Goal: Task Accomplishment & Management: Use online tool/utility

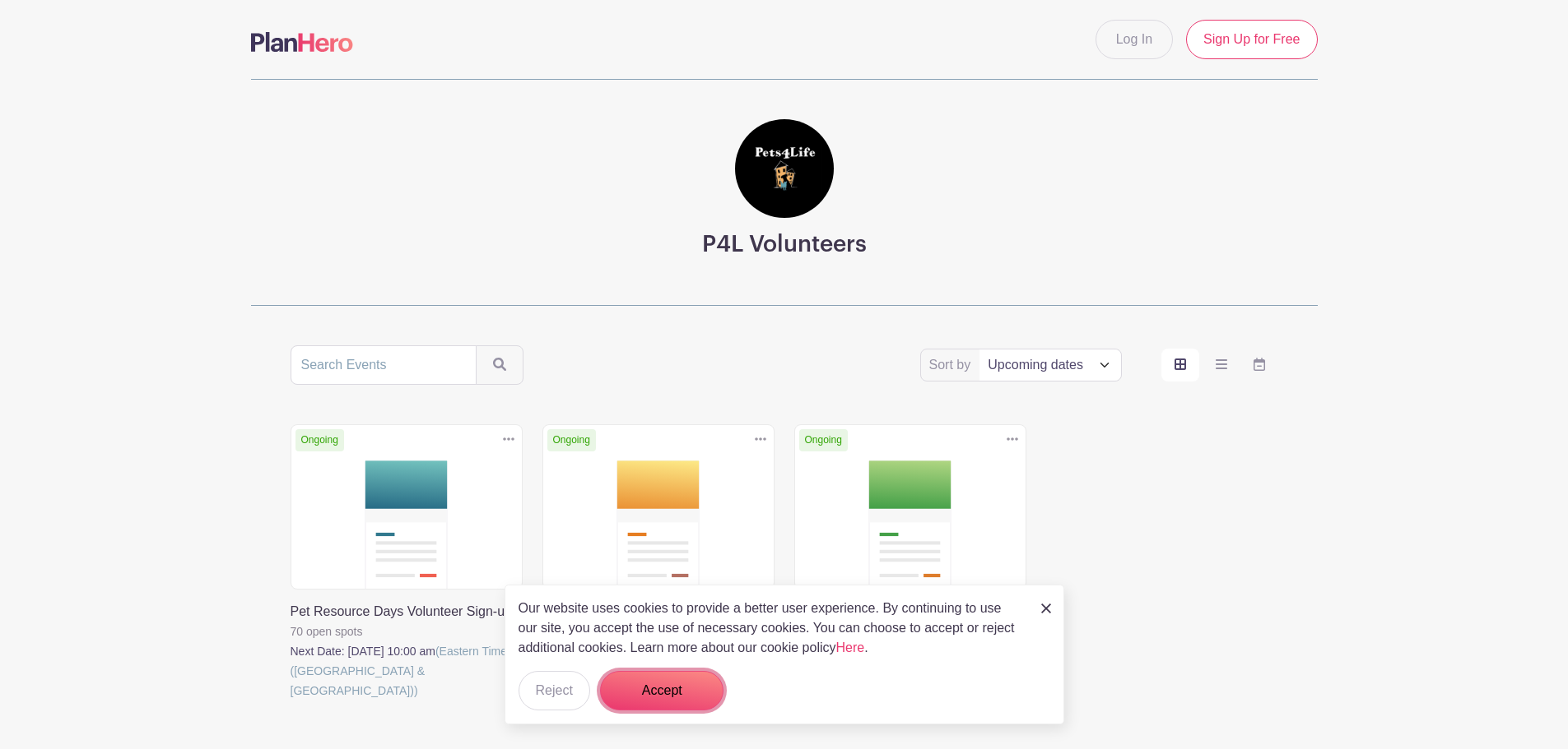
click at [686, 681] on button "Accept" at bounding box center [662, 691] width 124 height 40
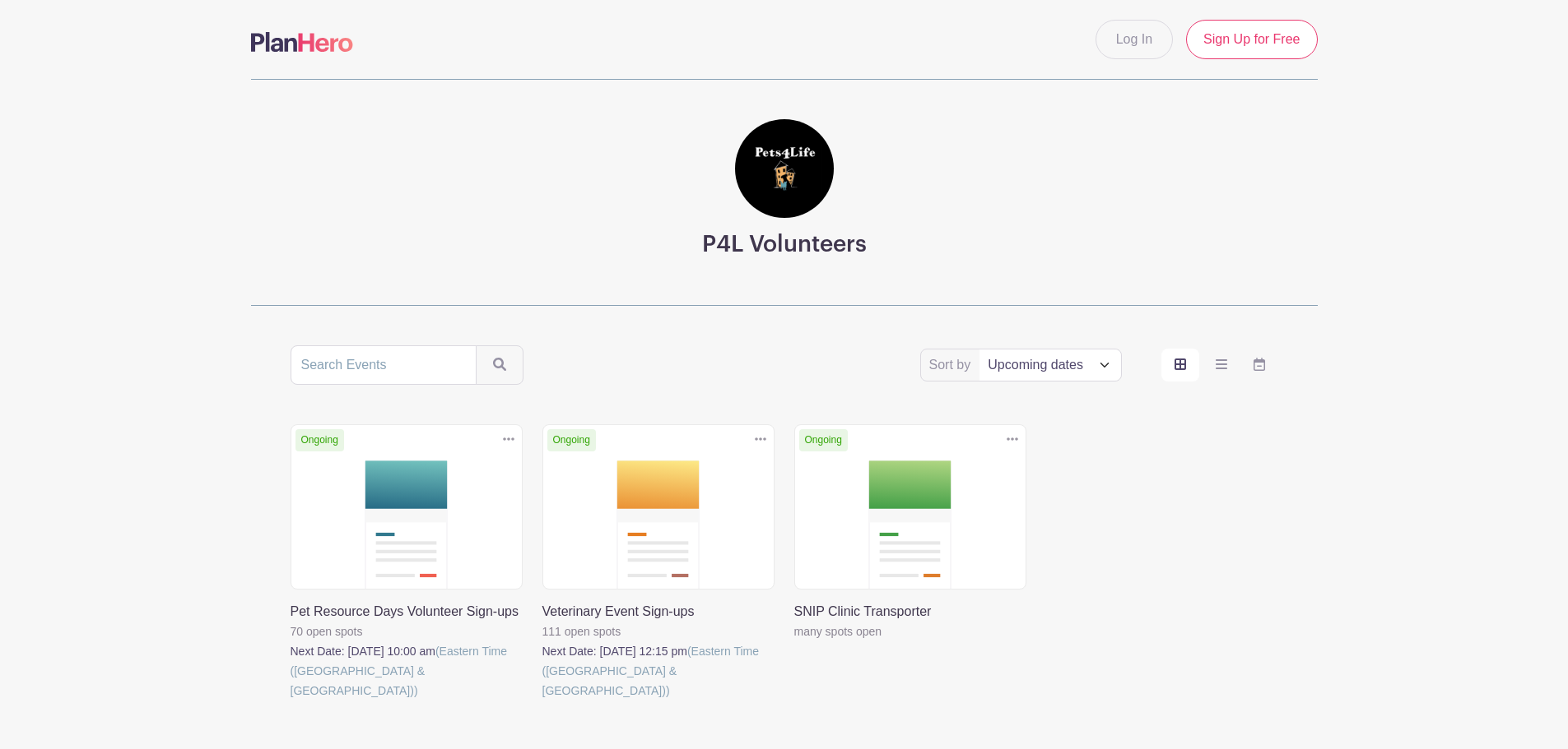
click at [795, 642] on link at bounding box center [795, 642] width 0 height 0
click at [543, 701] on link at bounding box center [543, 701] width 0 height 0
click at [1115, 48] on link "Log In" at bounding box center [1134, 39] width 78 height 40
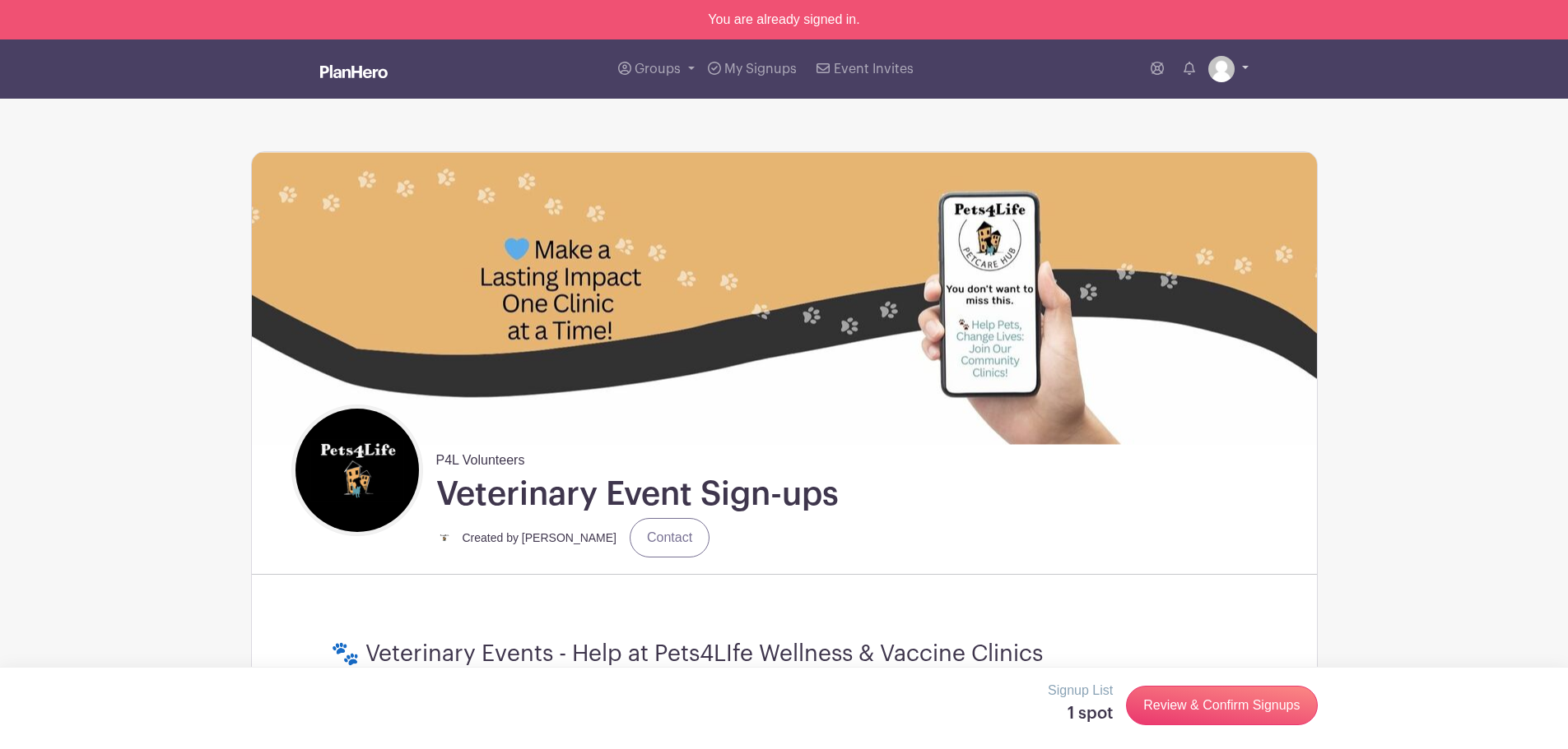
click at [1235, 71] on link at bounding box center [1228, 69] width 41 height 27
click at [1196, 112] on link "My account" at bounding box center [1182, 108] width 130 height 27
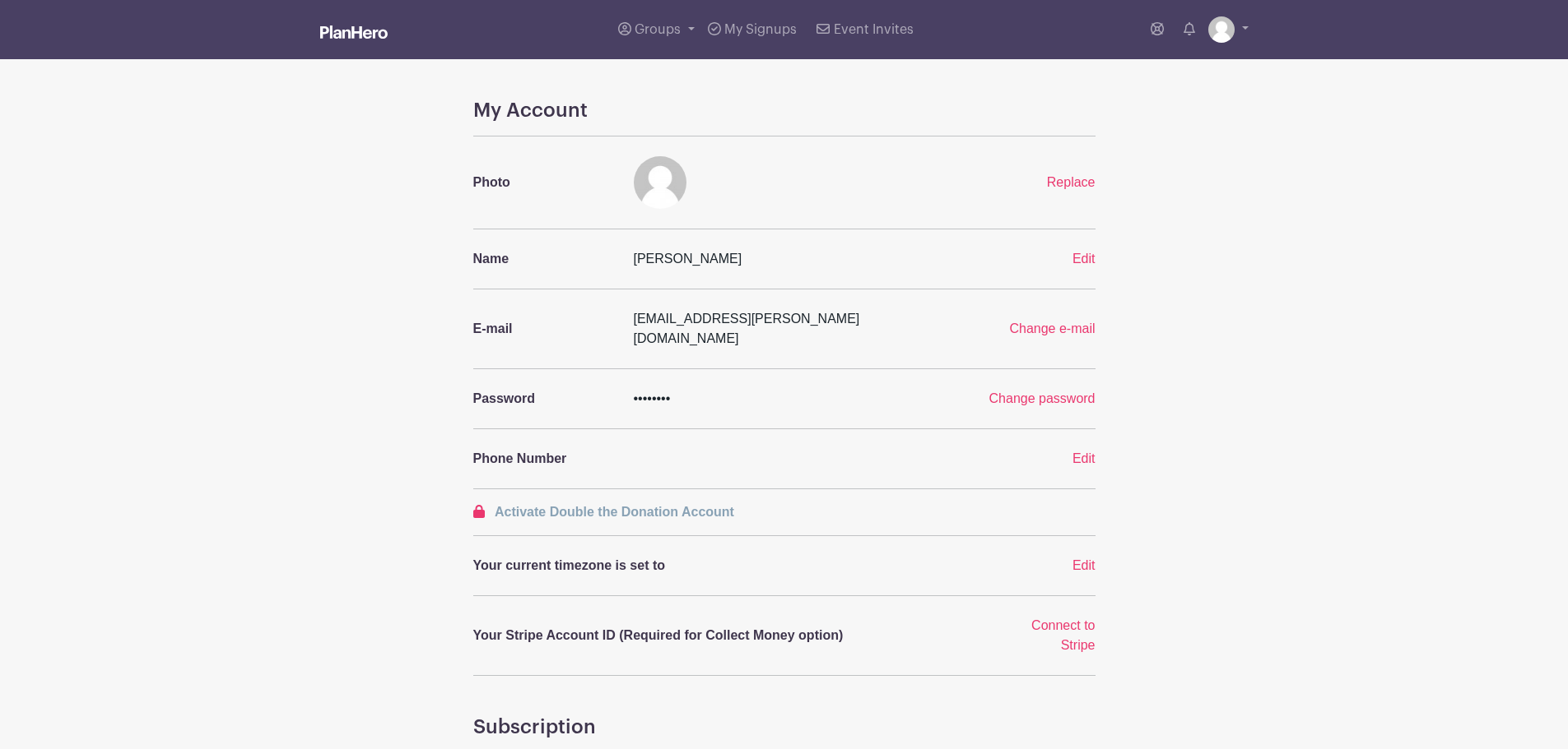
click at [336, 28] on img at bounding box center [353, 32] width 67 height 13
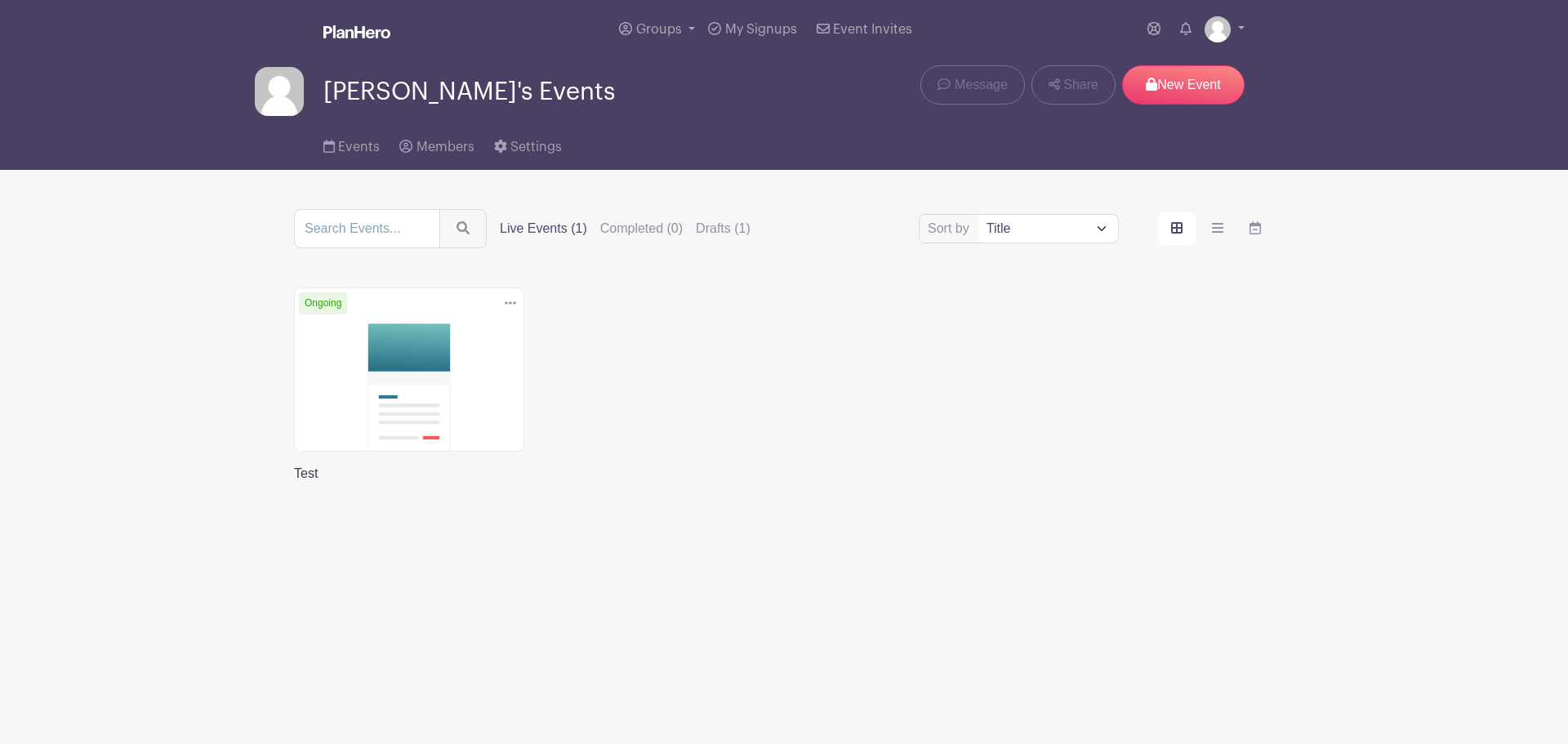
click at [294, 484] on link at bounding box center [294, 484] width 0 height 0
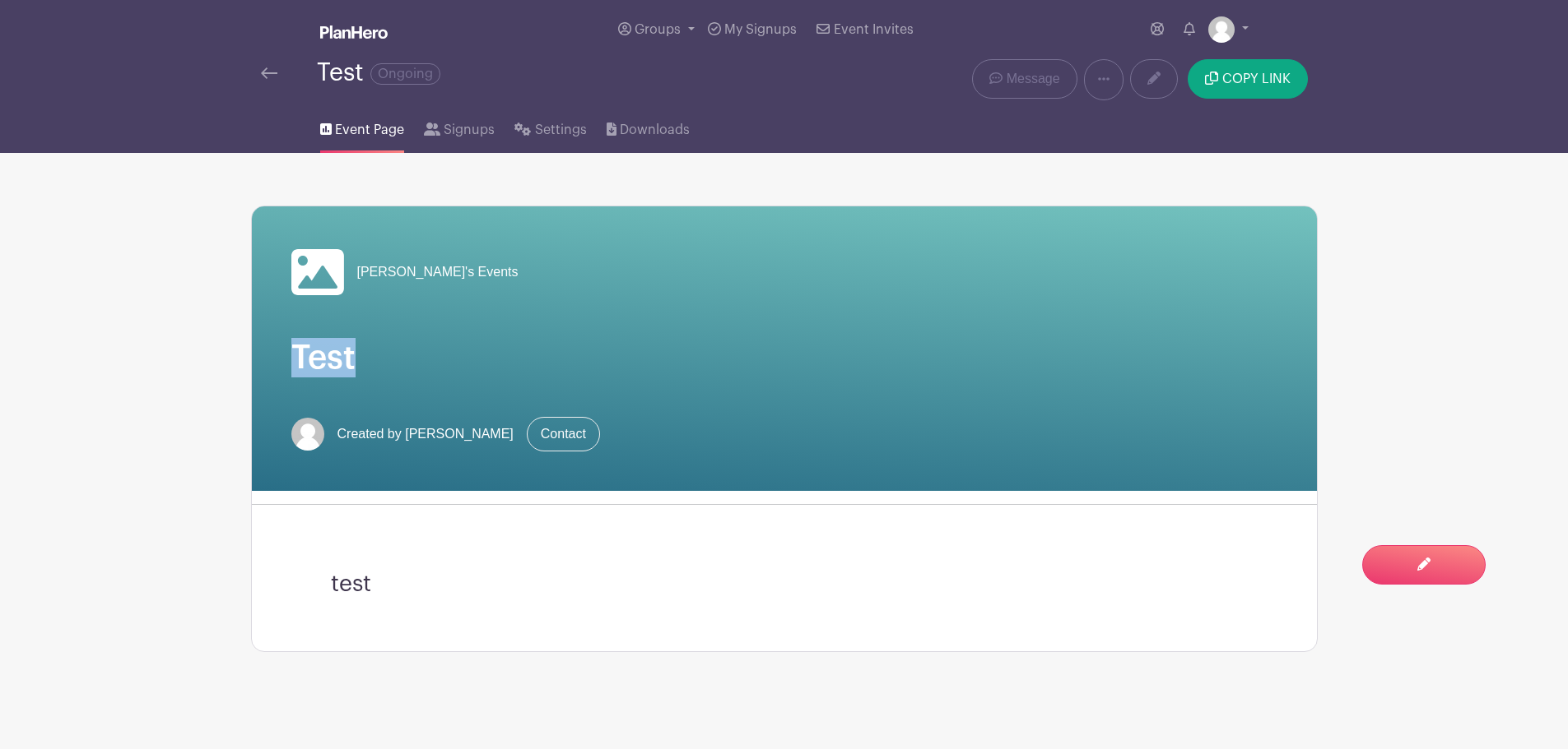
drag, startPoint x: 353, startPoint y: 362, endPoint x: 277, endPoint y: 305, distance: 95.0
click at [290, 365] on div "Isaiah's Events Test Created by Isaiah Martinez Contact" at bounding box center [784, 349] width 1065 height 285
click at [270, 278] on div "Isaiah's Events Test Created by Isaiah Martinez Contact" at bounding box center [784, 349] width 1065 height 285
drag, startPoint x: 355, startPoint y: 272, endPoint x: 451, endPoint y: 272, distance: 96.0
click at [451, 272] on div "[PERSON_NAME]'s Events" at bounding box center [784, 272] width 986 height 53
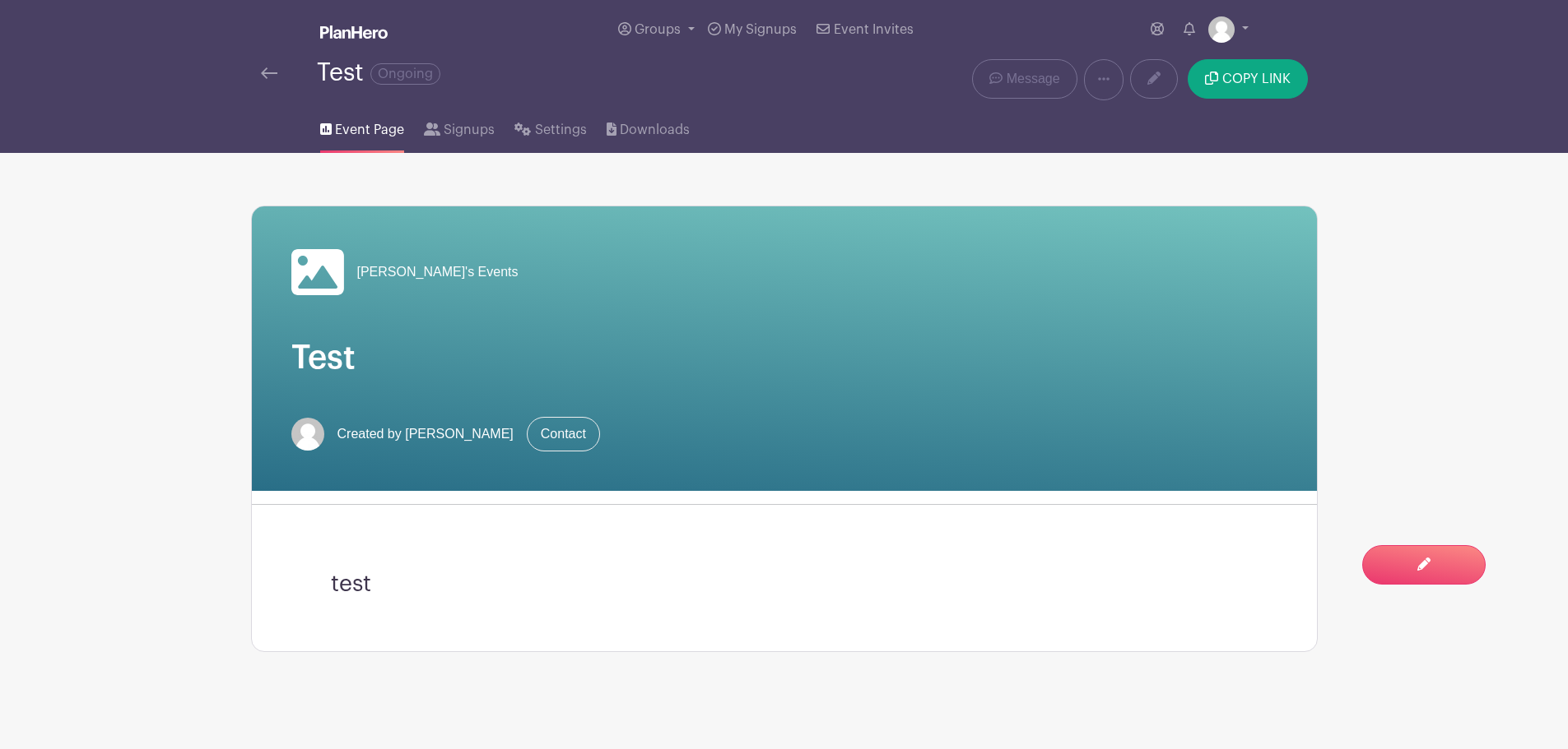
click at [494, 319] on div "Isaiah's Events Test Created by Isaiah Martinez Contact" at bounding box center [784, 349] width 1065 height 285
drag, startPoint x: 353, startPoint y: 363, endPoint x: 288, endPoint y: 269, distance: 114.3
click at [288, 269] on div "Isaiah's Events Test Created by Isaiah Martinez Contact" at bounding box center [784, 349] width 1065 height 285
click at [289, 230] on div "Isaiah's Events Test Created by Isaiah Martinez Contact" at bounding box center [784, 349] width 1065 height 285
click at [476, 127] on span "Signups" at bounding box center [469, 129] width 51 height 19
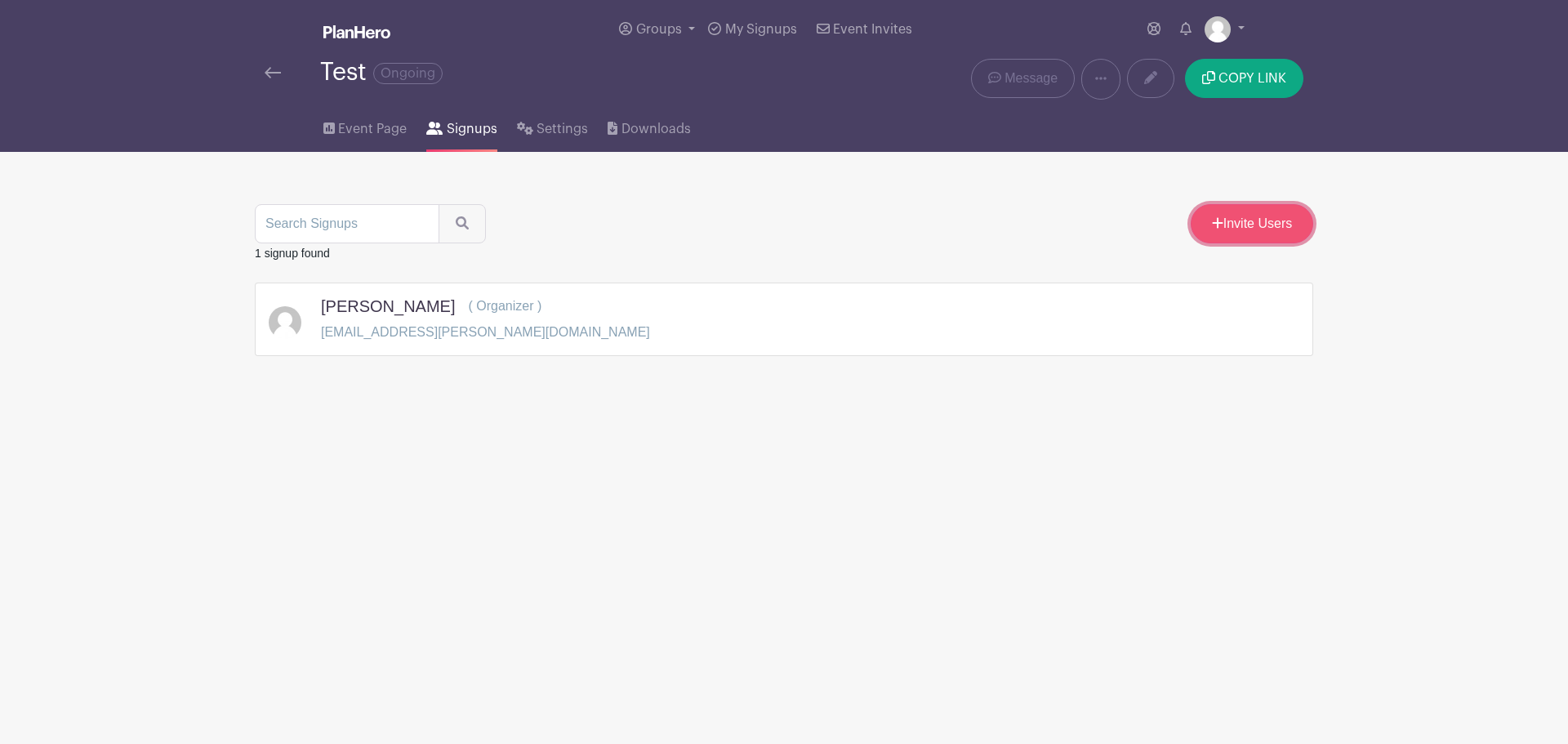
click at [1235, 219] on link "Invite Users" at bounding box center [1252, 224] width 123 height 39
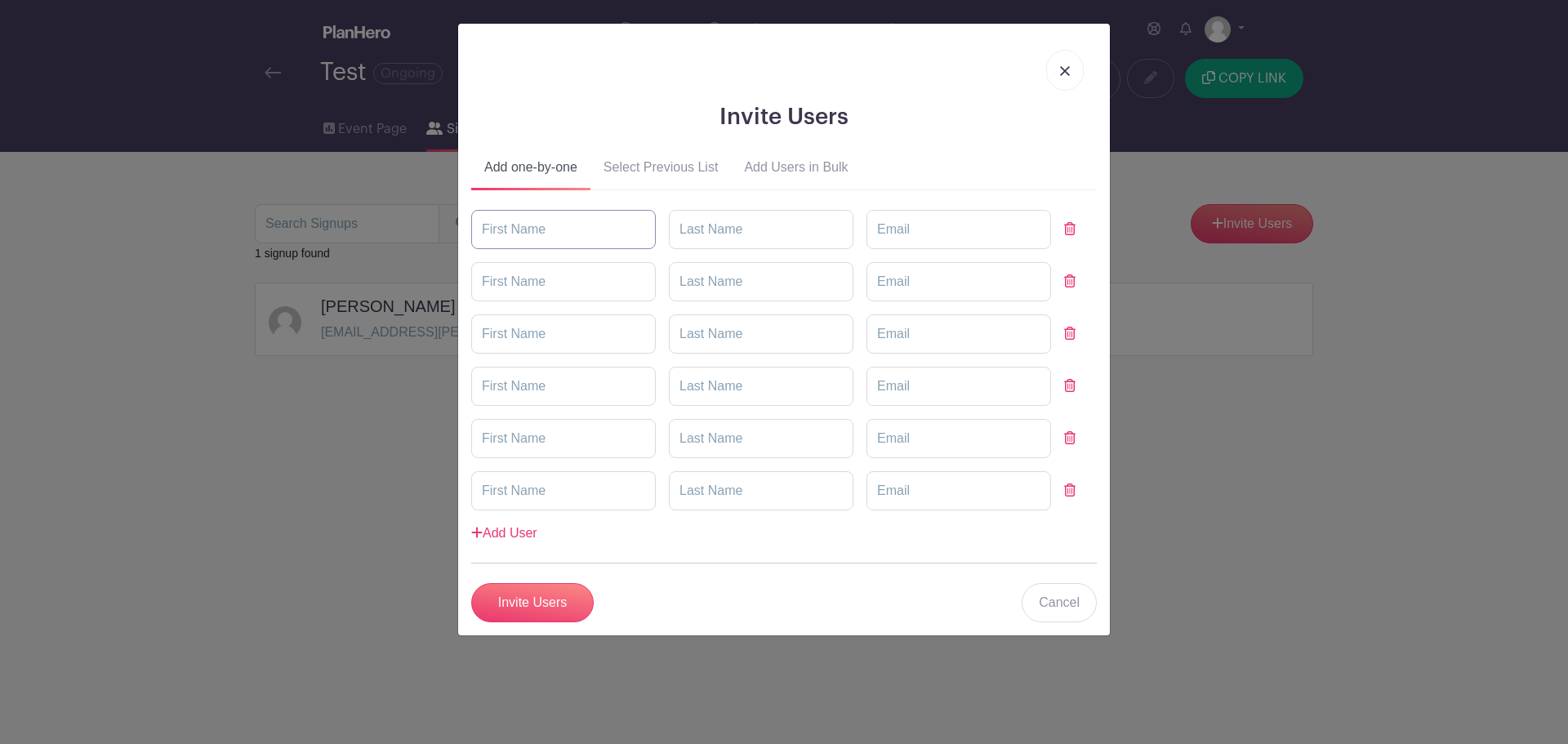
click at [585, 229] on input "text" at bounding box center [564, 229] width 185 height 39
type input "Isaiah"
type input "Martinez"
drag, startPoint x: 1030, startPoint y: 225, endPoint x: 851, endPoint y: 238, distance: 179.5
click at [851, 238] on div "Isaiah Martinez zayh.martinez@gmail.com" at bounding box center [784, 229] width 626 height 39
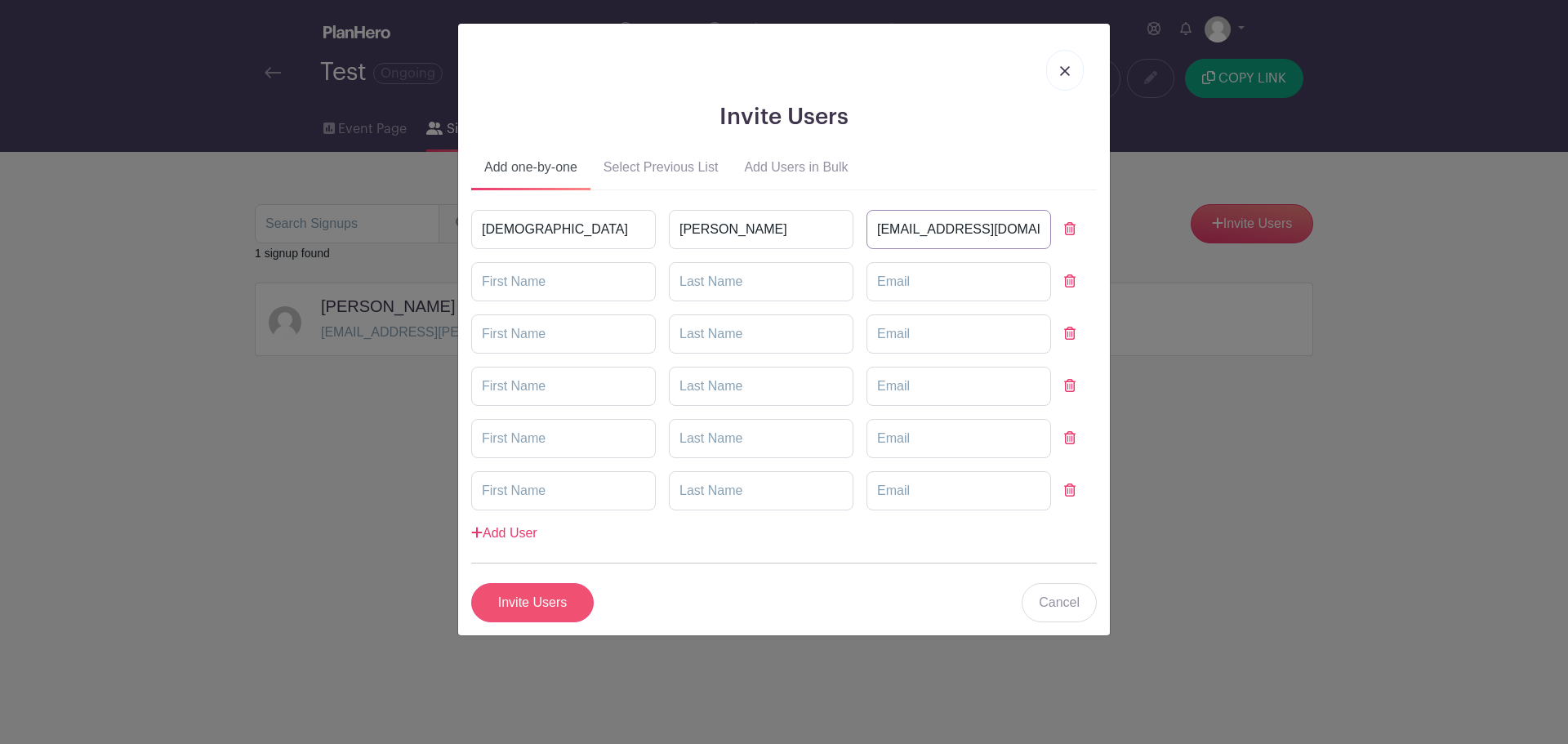
type input "[EMAIL_ADDRESS][DOMAIN_NAME]"
click at [529, 599] on input "Invite Users" at bounding box center [533, 603] width 123 height 39
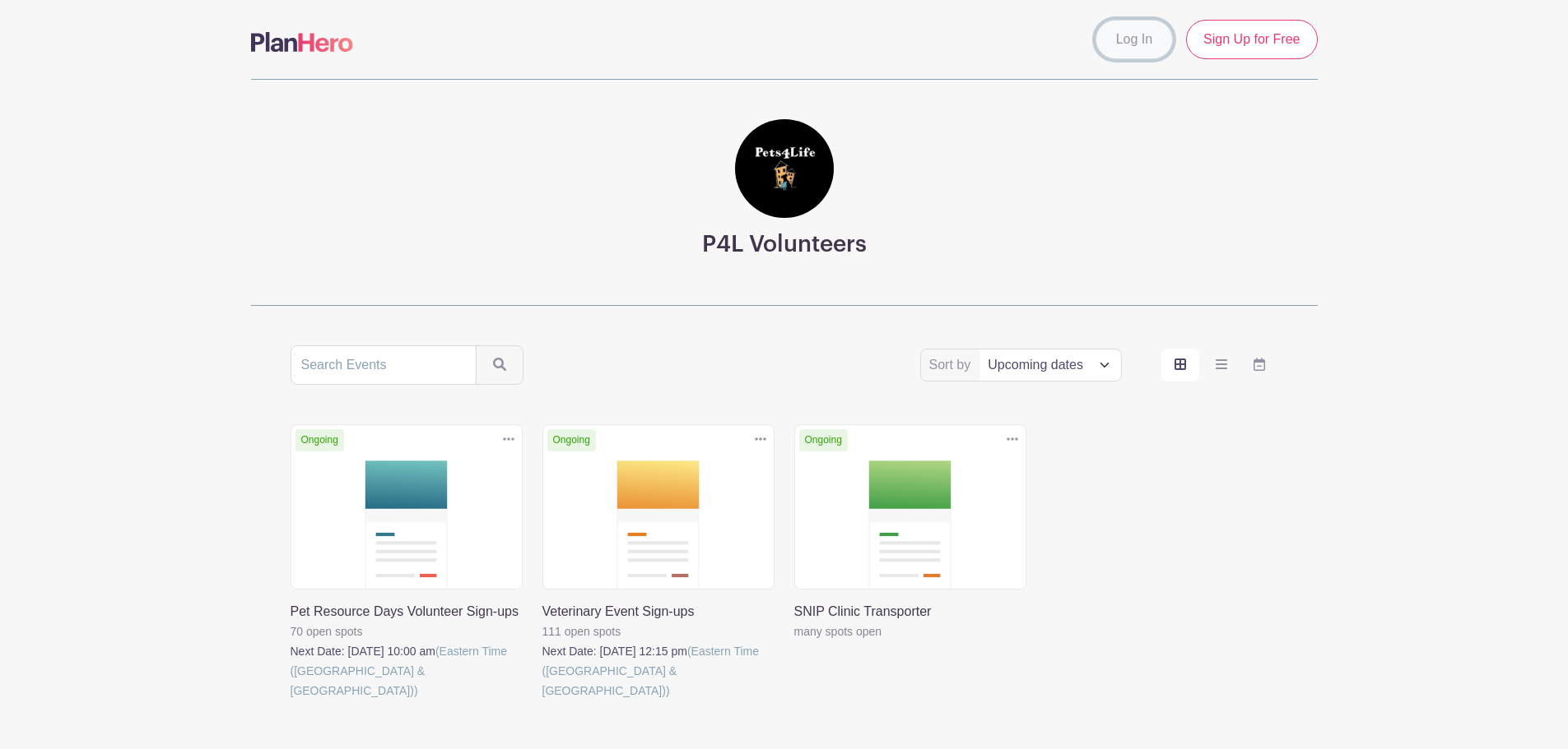
click at [1144, 29] on link "Log In" at bounding box center [1134, 39] width 78 height 40
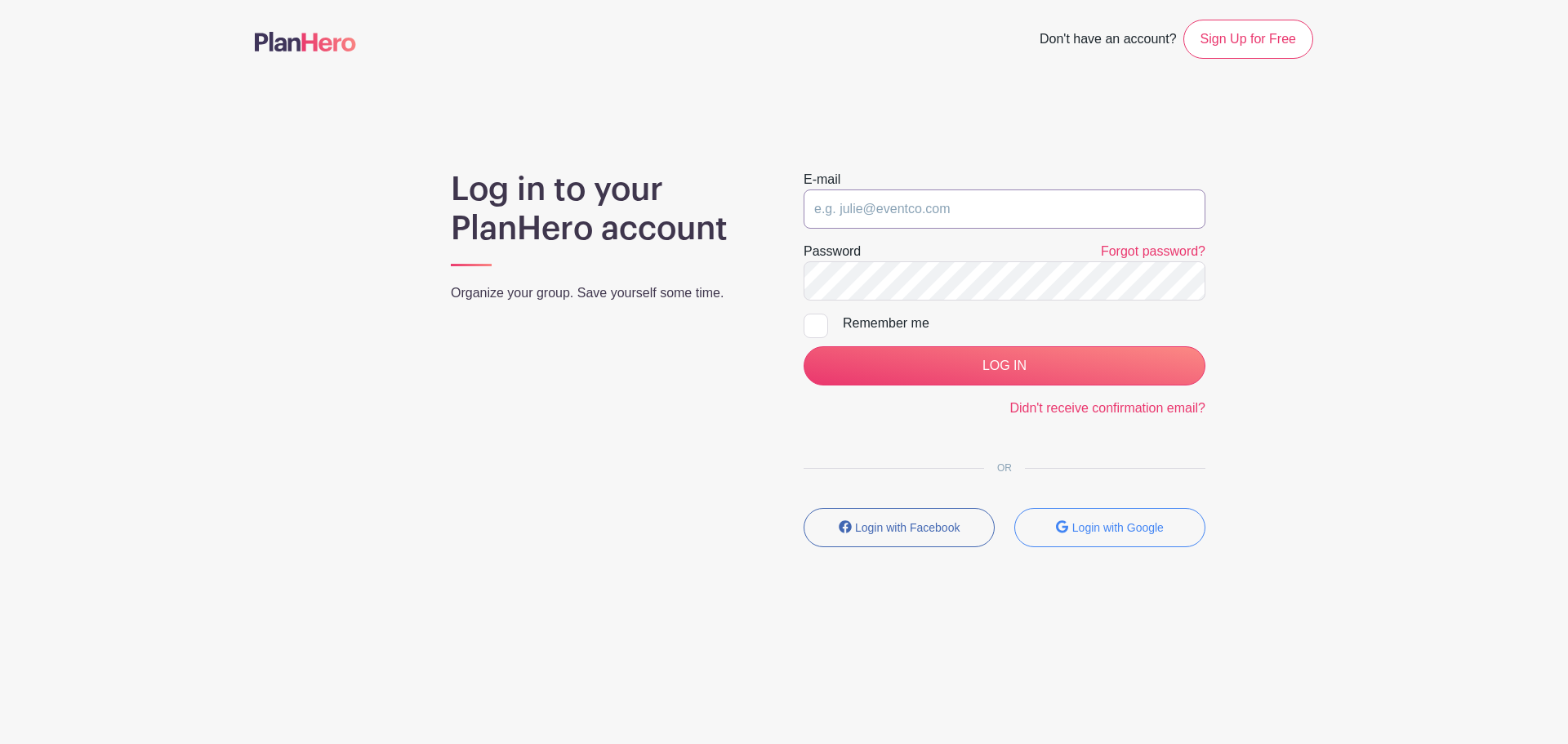
type input "[EMAIL_ADDRESS][PERSON_NAME][DOMAIN_NAME]"
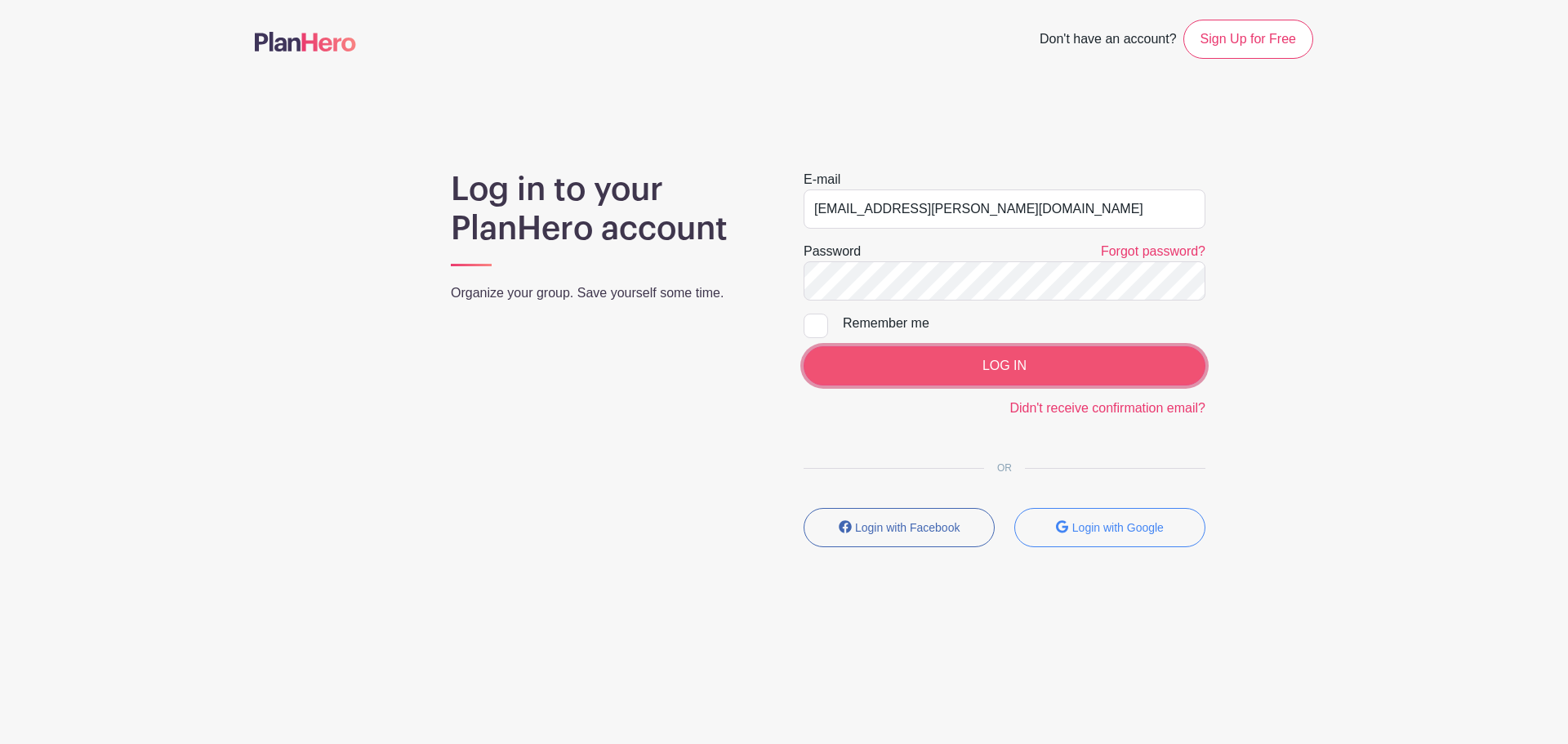
click at [915, 350] on input "LOG IN" at bounding box center [1005, 366] width 402 height 39
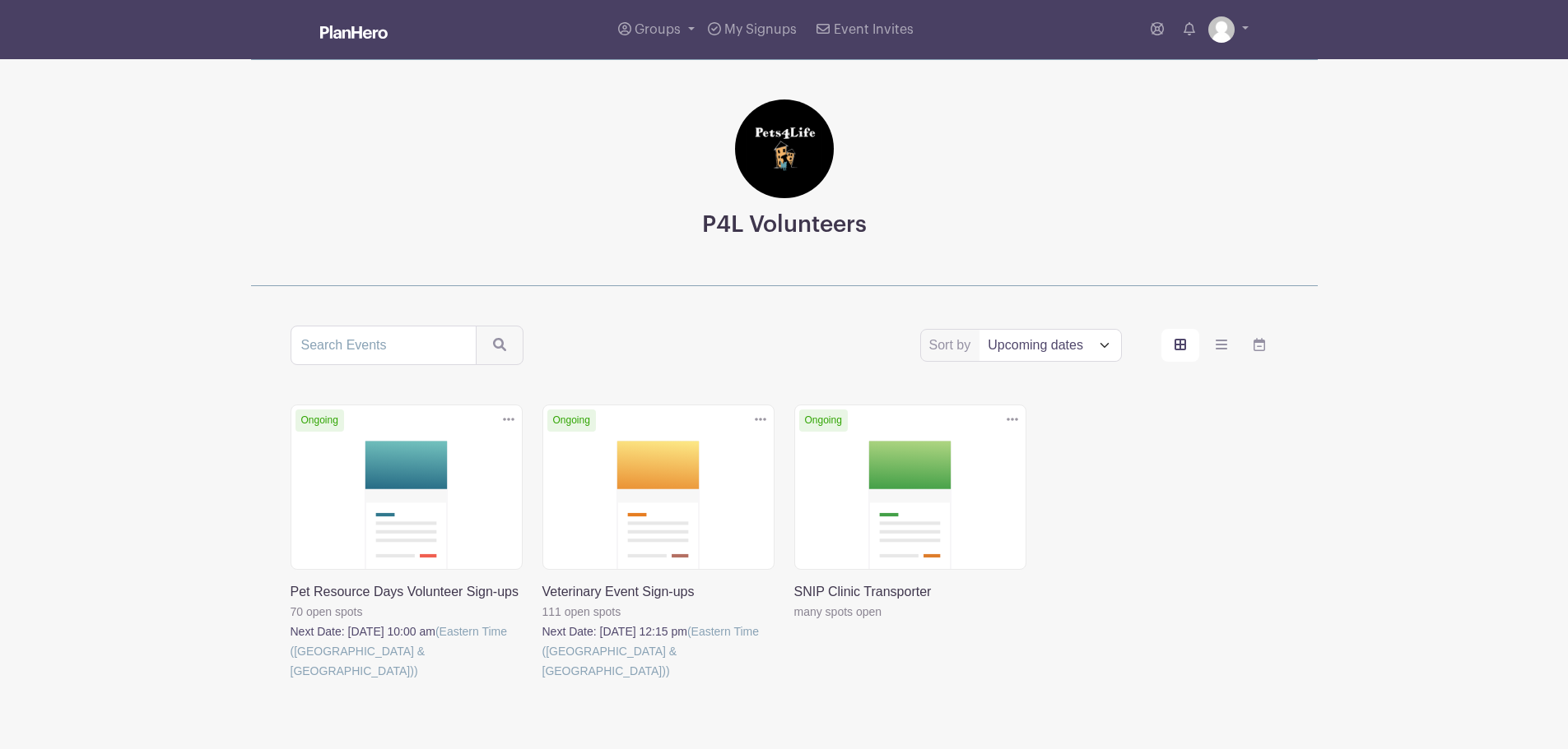
click at [354, 35] on img at bounding box center [353, 32] width 67 height 13
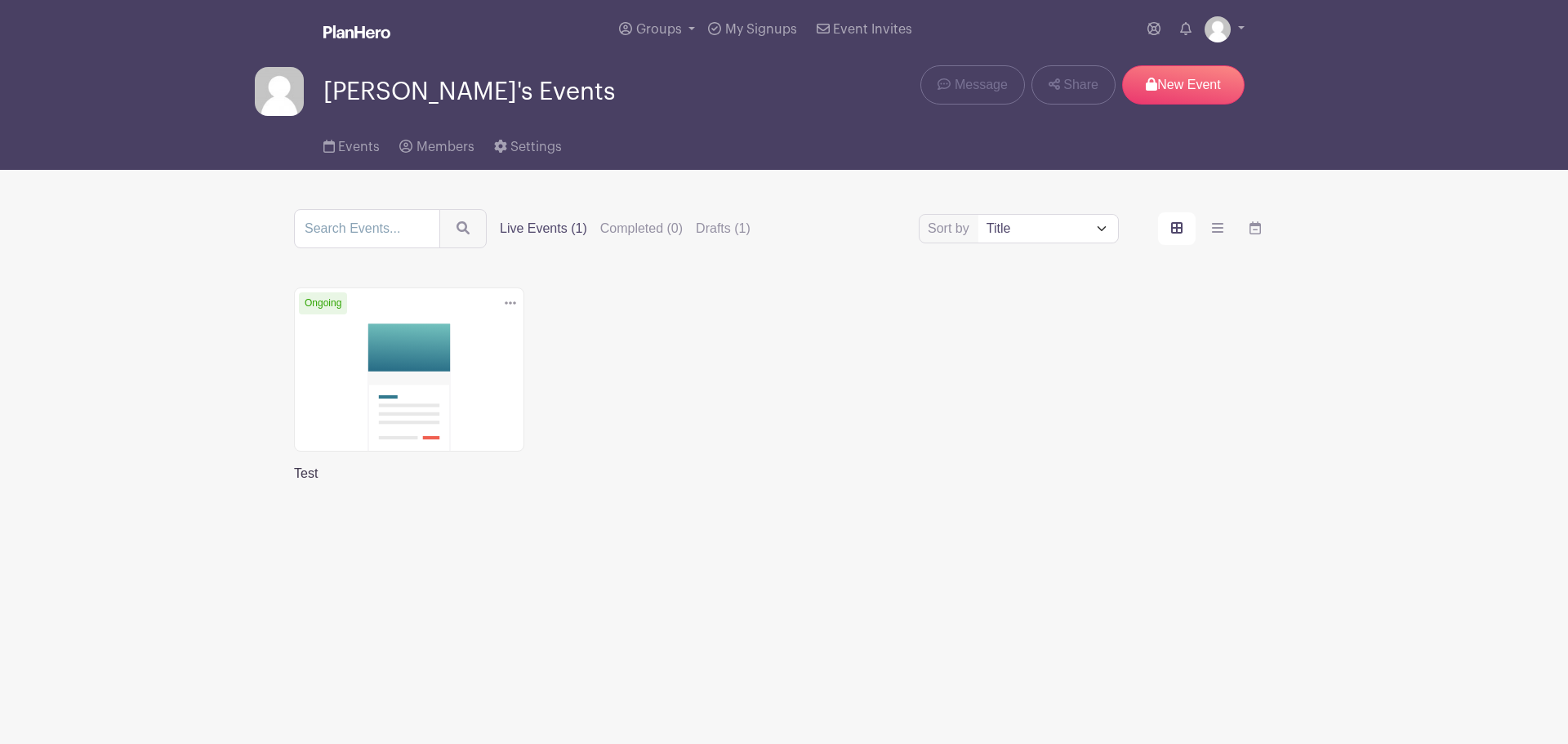
click at [354, 28] on img at bounding box center [356, 32] width 67 height 13
click at [1220, 26] on img at bounding box center [1217, 29] width 27 height 27
click at [1192, 82] on div "My account Logout" at bounding box center [1179, 88] width 131 height 81
click at [1181, 87] on p "New Event" at bounding box center [1183, 84] width 123 height 39
click at [1190, 87] on p "New Event" at bounding box center [1183, 84] width 123 height 39
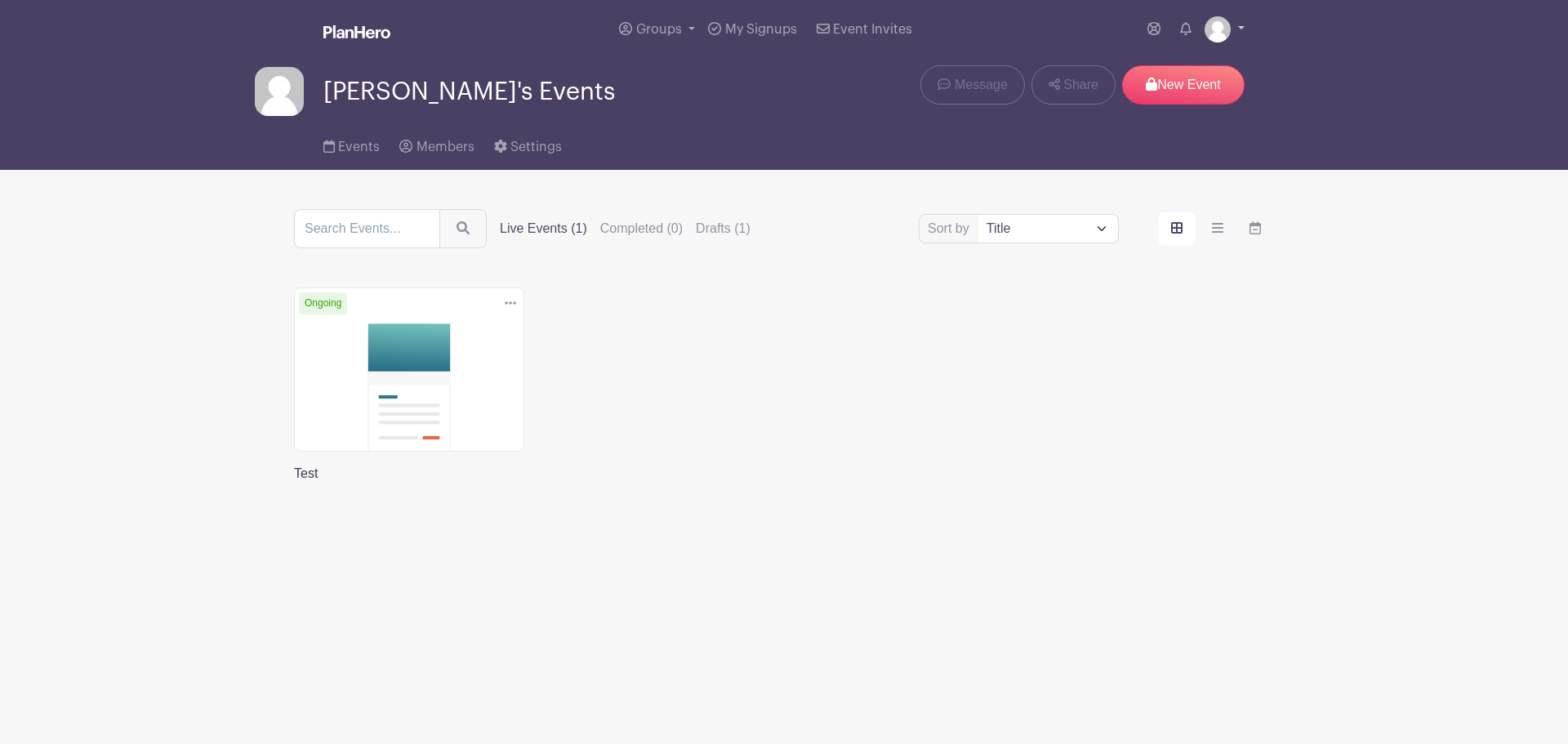
click at [1231, 26] on link at bounding box center [1225, 29] width 40 height 27
click at [1175, 66] on link "My account" at bounding box center [1179, 68] width 129 height 27
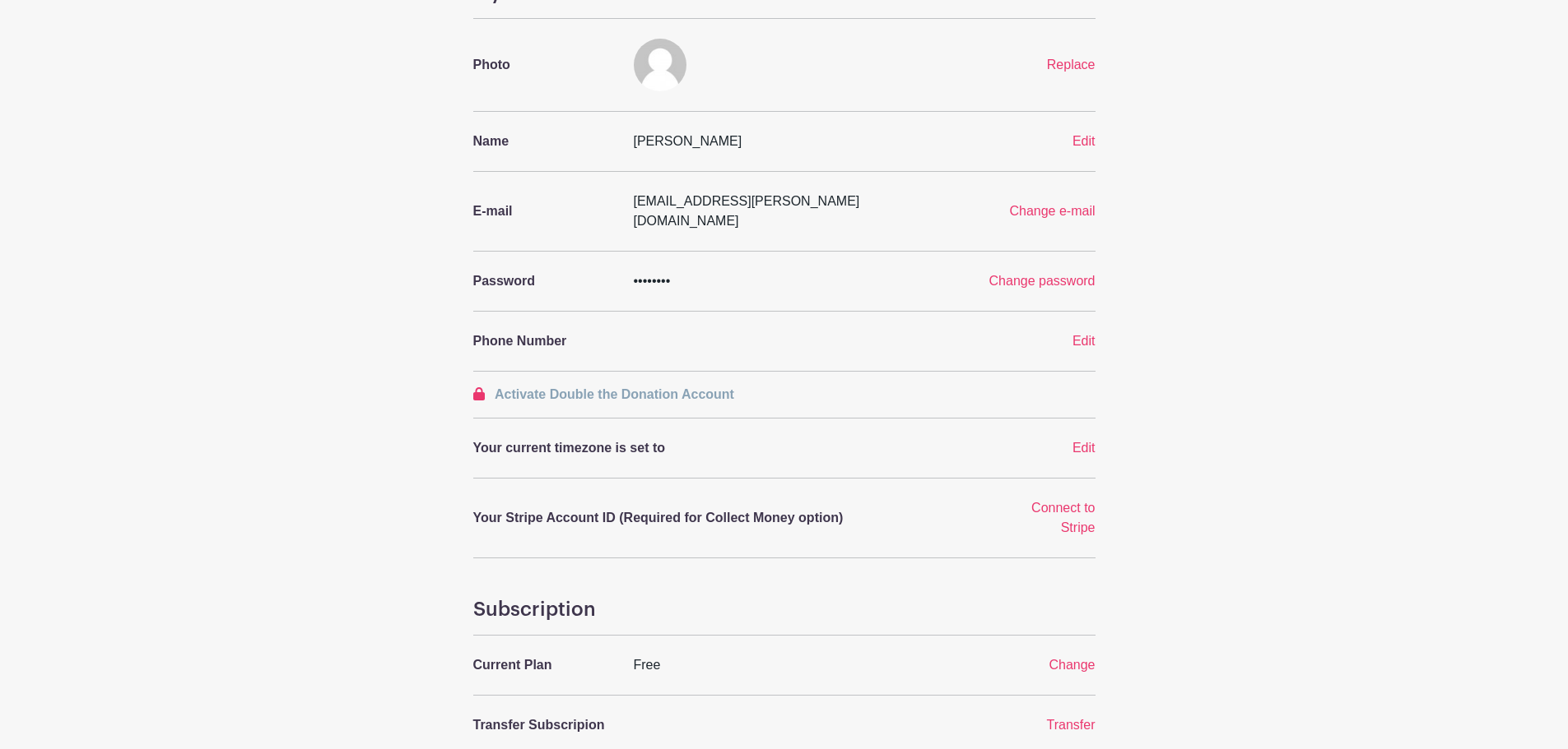
scroll to position [113, 0]
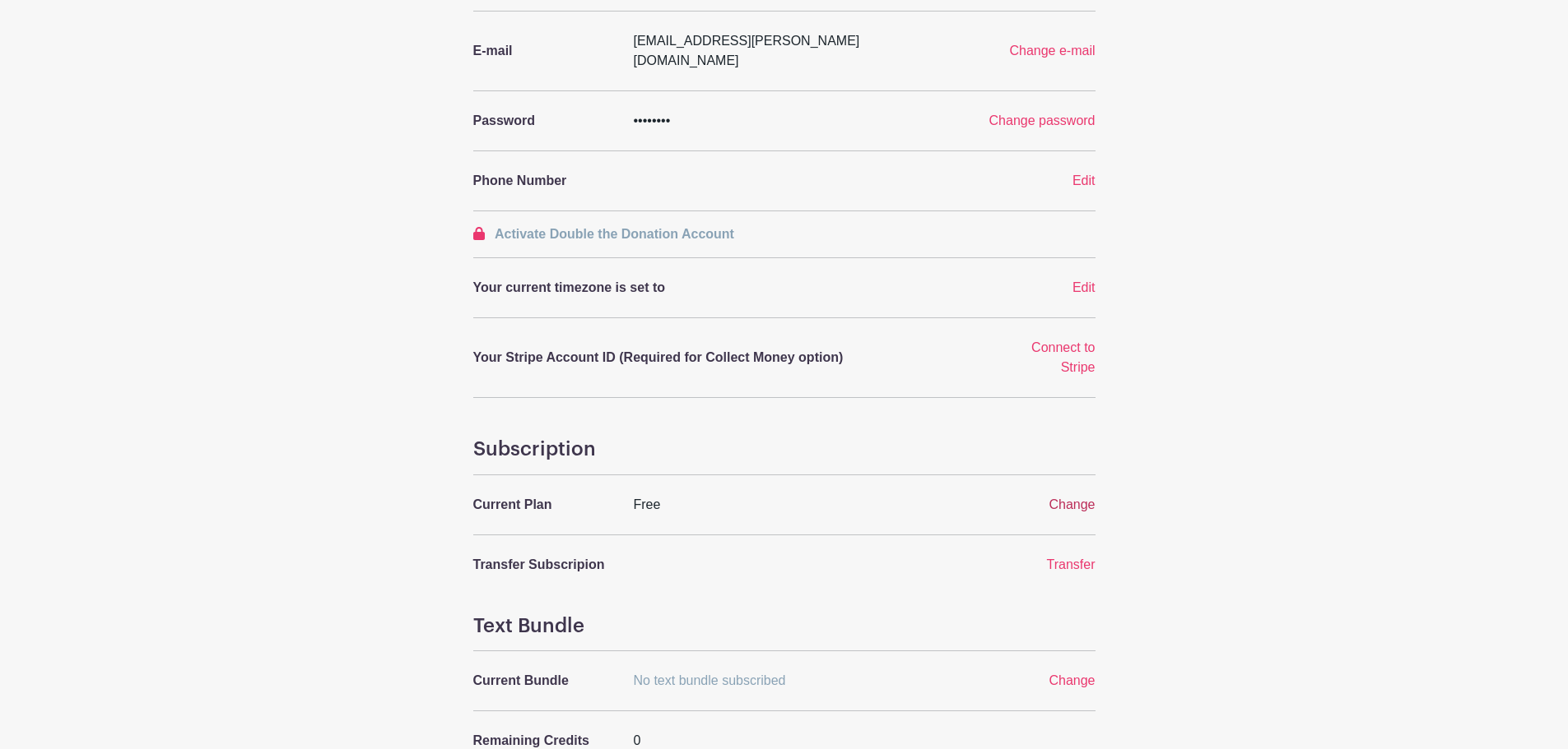
click at [1083, 498] on span "Change" at bounding box center [1071, 505] width 46 height 14
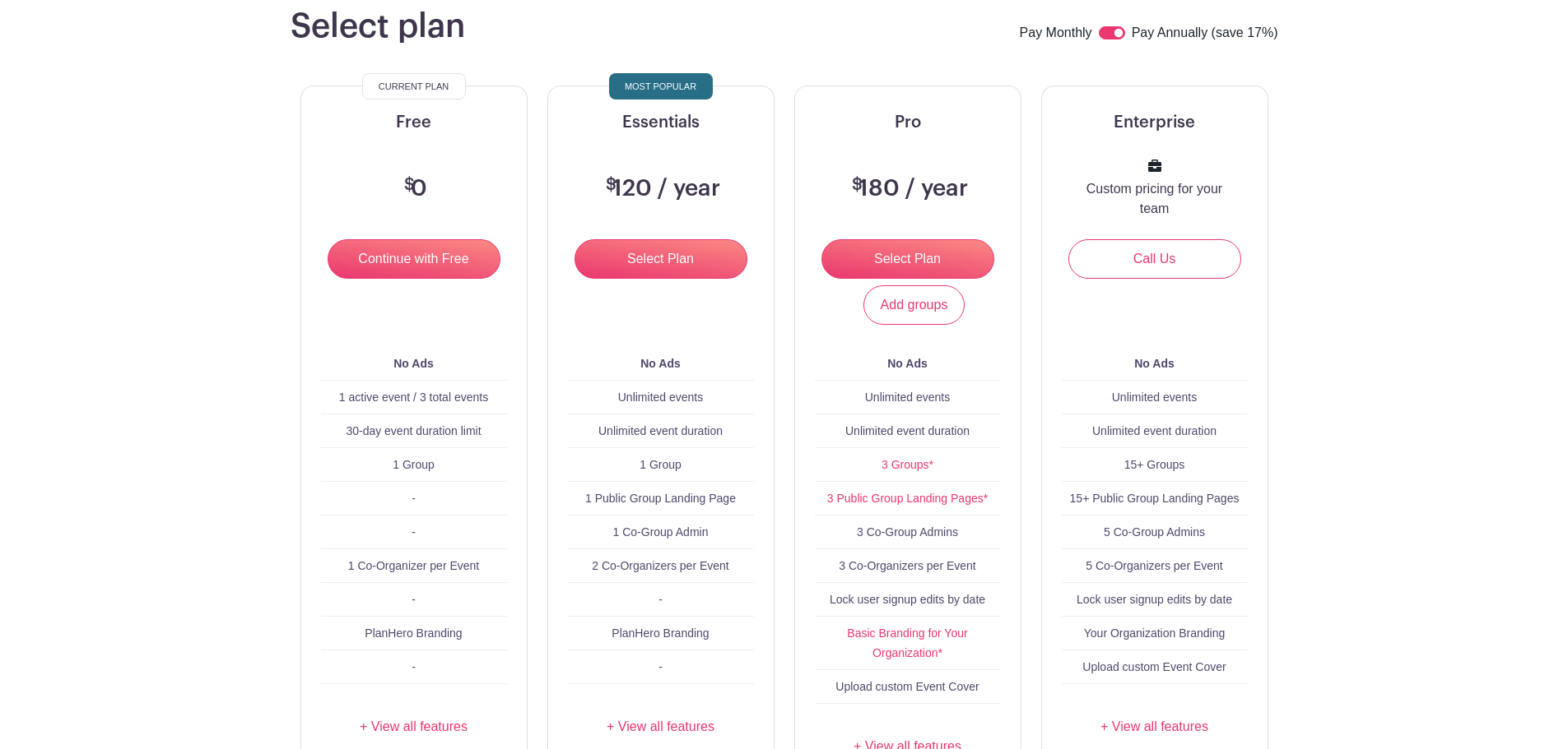
scroll to position [164, 0]
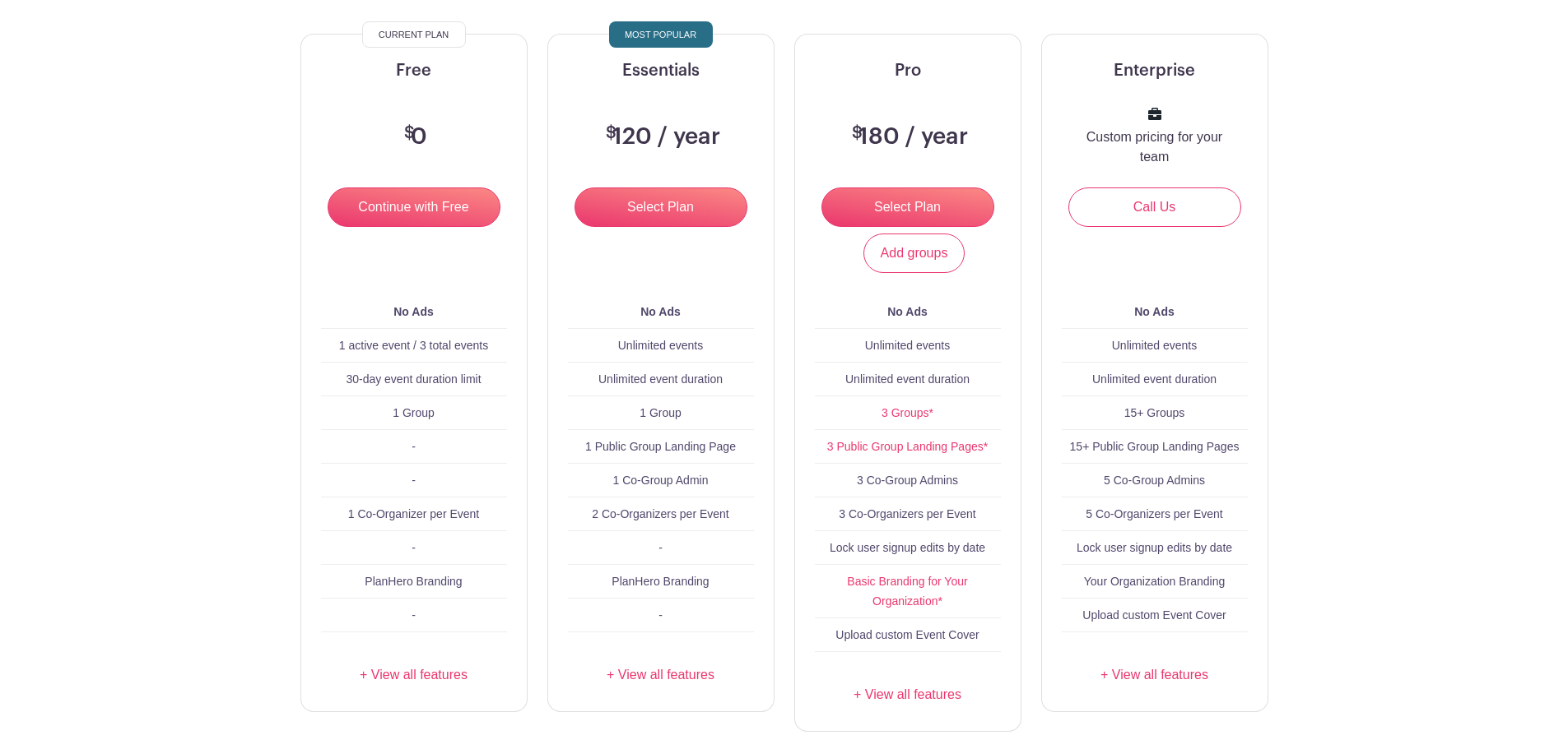
click at [1379, 403] on main "Select plan Pay Monthly Pay Annually (save 17%) Current Plan Free $ 0 Continue …" at bounding box center [784, 408] width 1568 height 985
click at [1275, 331] on div "Enterprise Custom pricing for your team Call Us Add groups No Ads Unlimited eve…" at bounding box center [1155, 383] width 247 height 698
click at [925, 691] on link "+ View all features" at bounding box center [908, 695] width 186 height 19
click at [915, 415] on link "3 Groups*" at bounding box center [907, 413] width 52 height 13
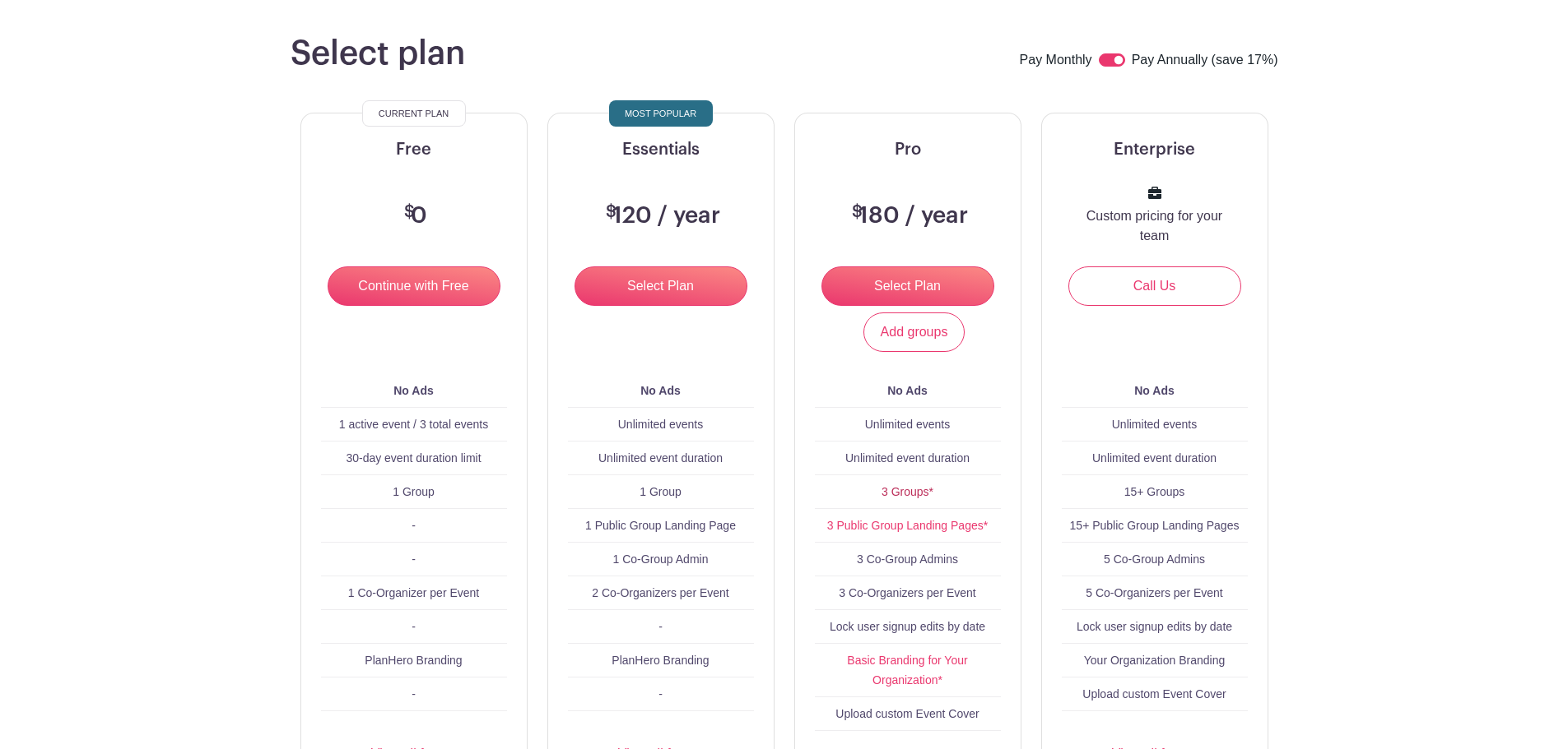
click at [905, 493] on link "3 Groups*" at bounding box center [907, 492] width 52 height 13
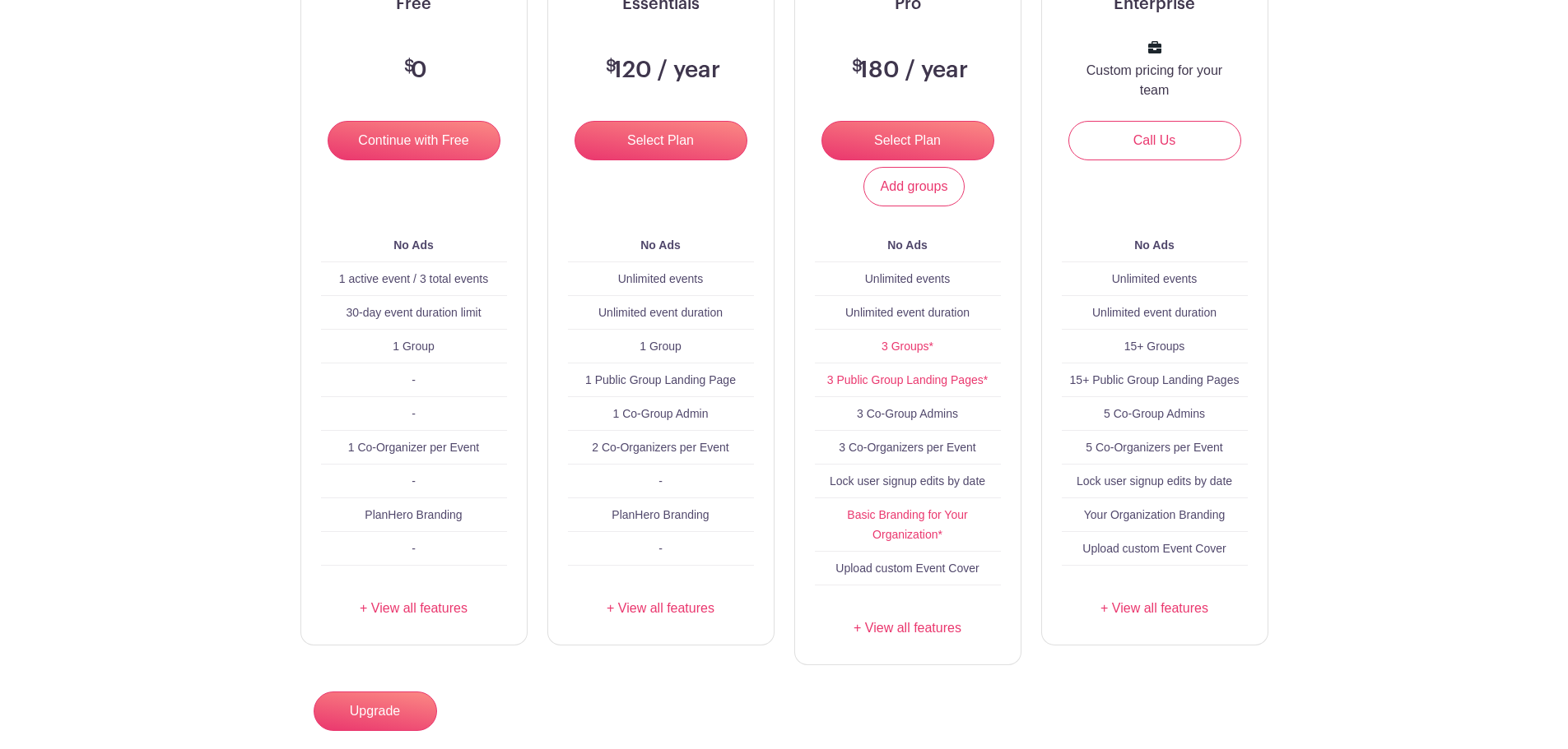
scroll to position [233, 0]
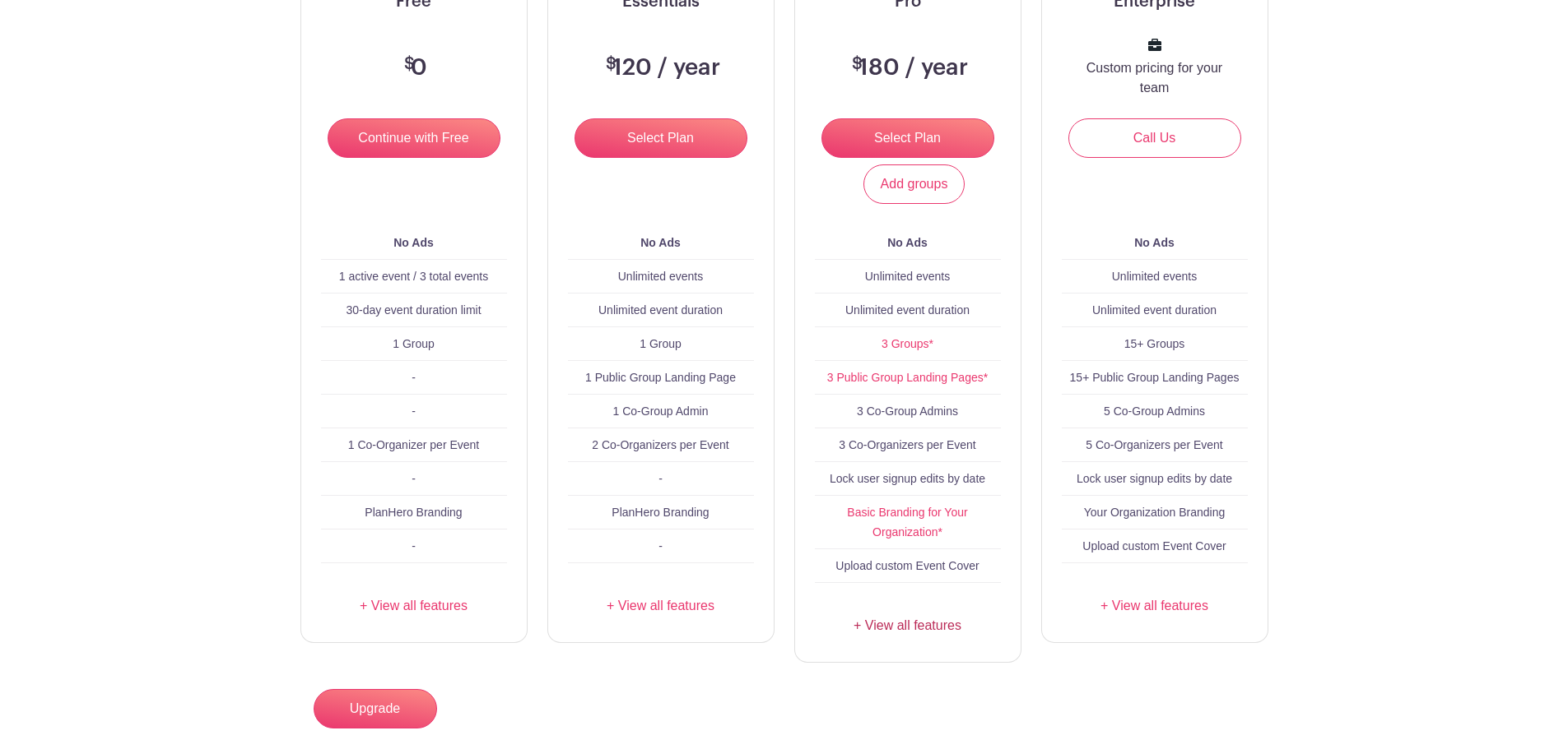
click at [906, 626] on link "+ View all features" at bounding box center [908, 625] width 186 height 19
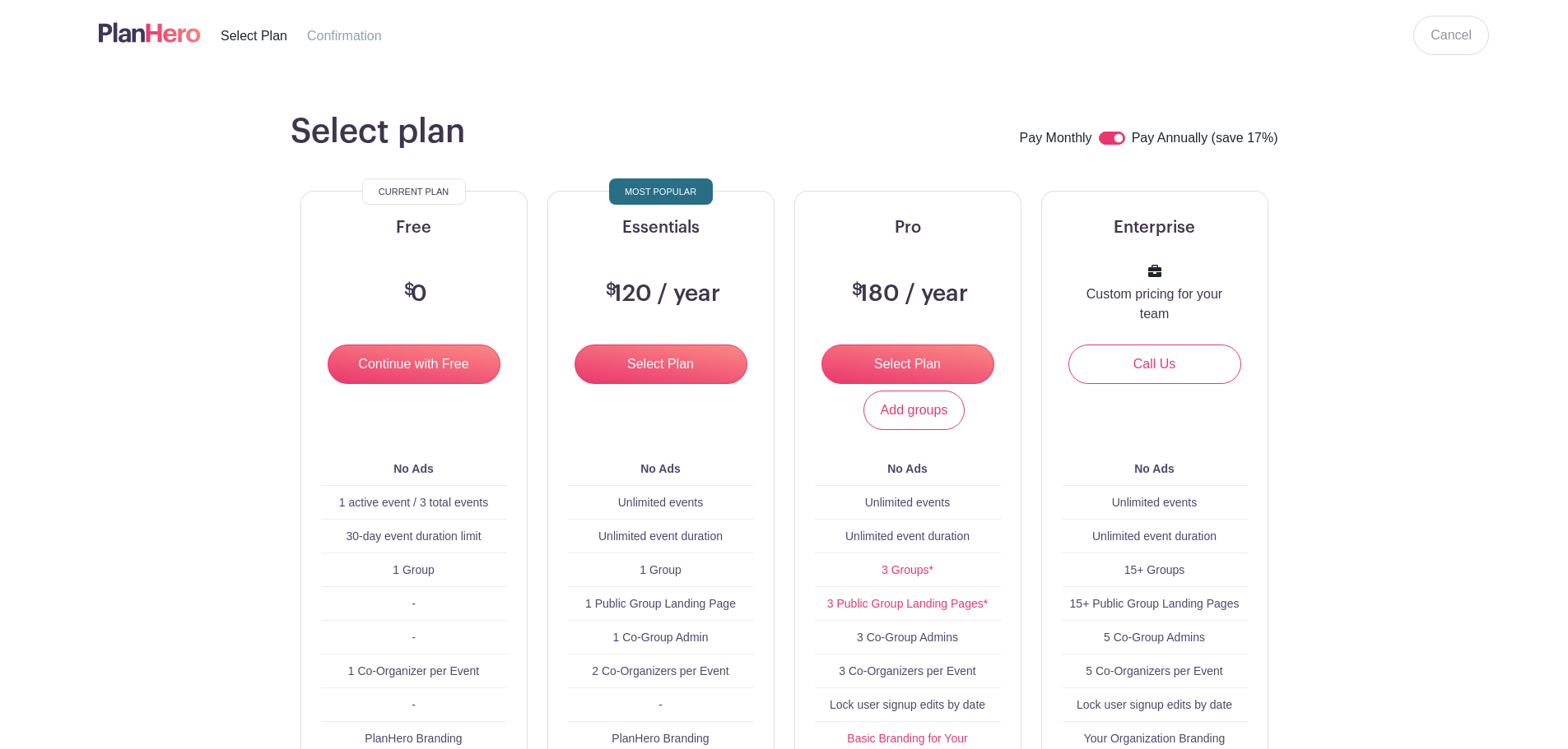
scroll to position [0, 0]
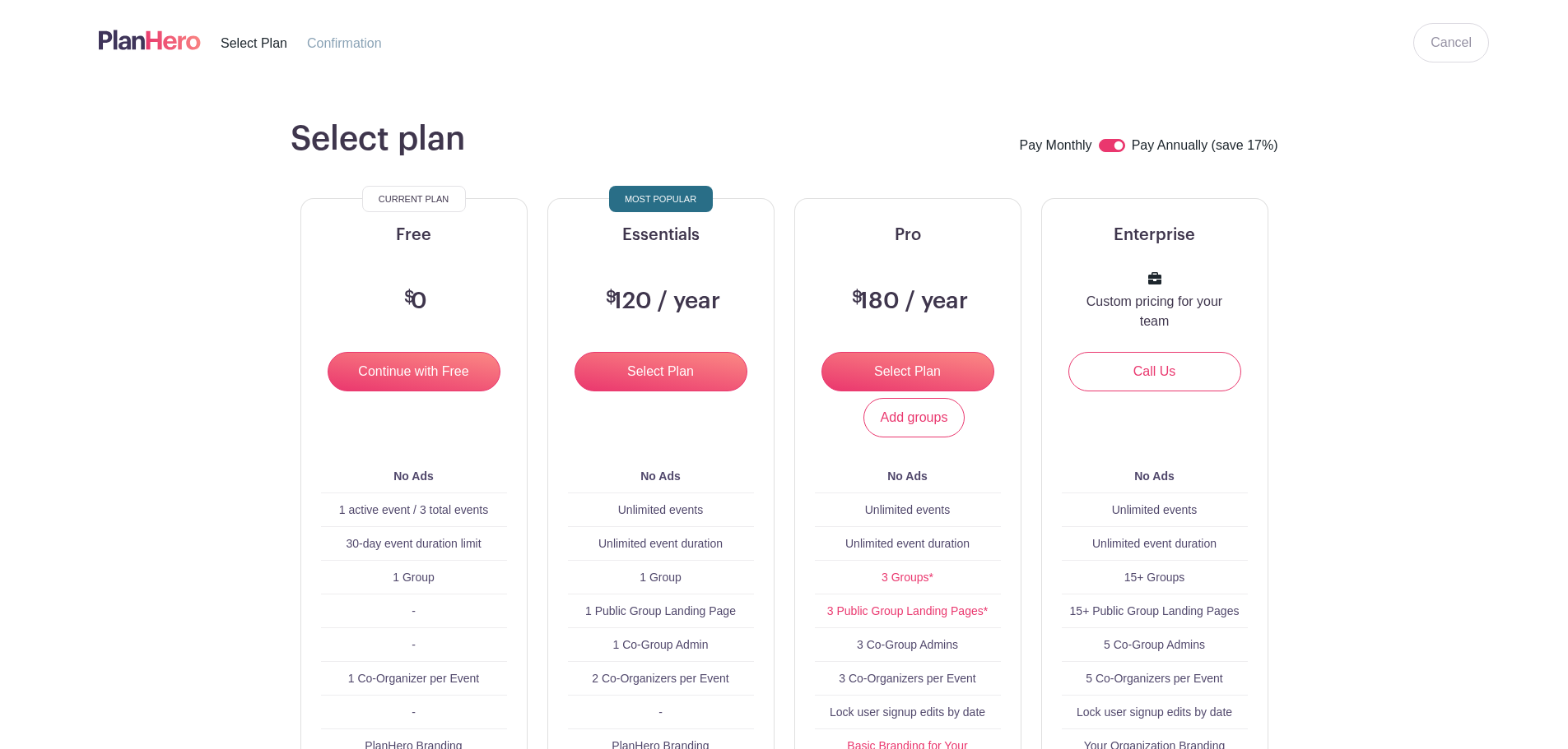
click at [1107, 149] on input "checkbox" at bounding box center [1112, 146] width 27 height 13
checkbox input "false"
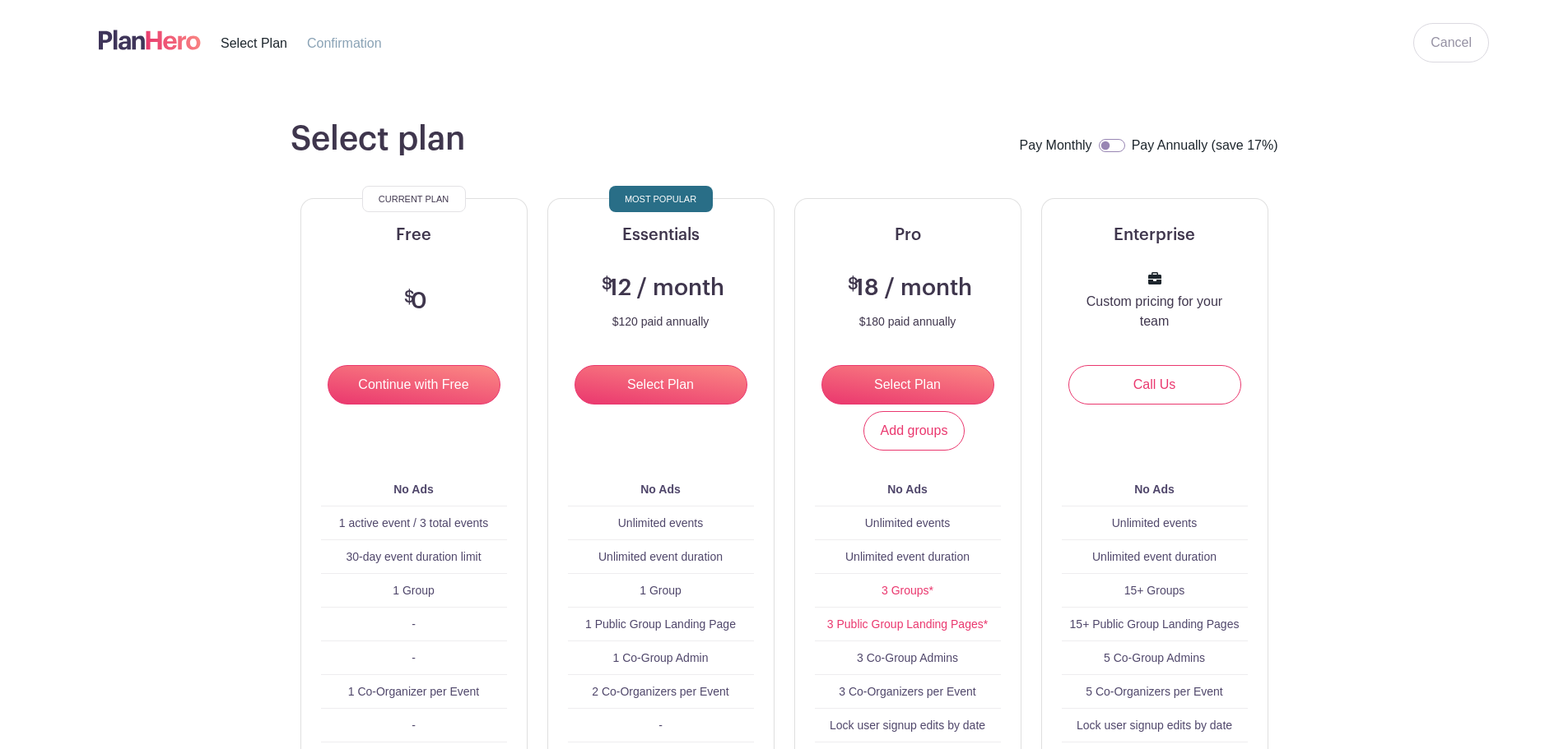
click at [1109, 149] on input "checkbox" at bounding box center [1112, 146] width 27 height 13
checkbox input "true"
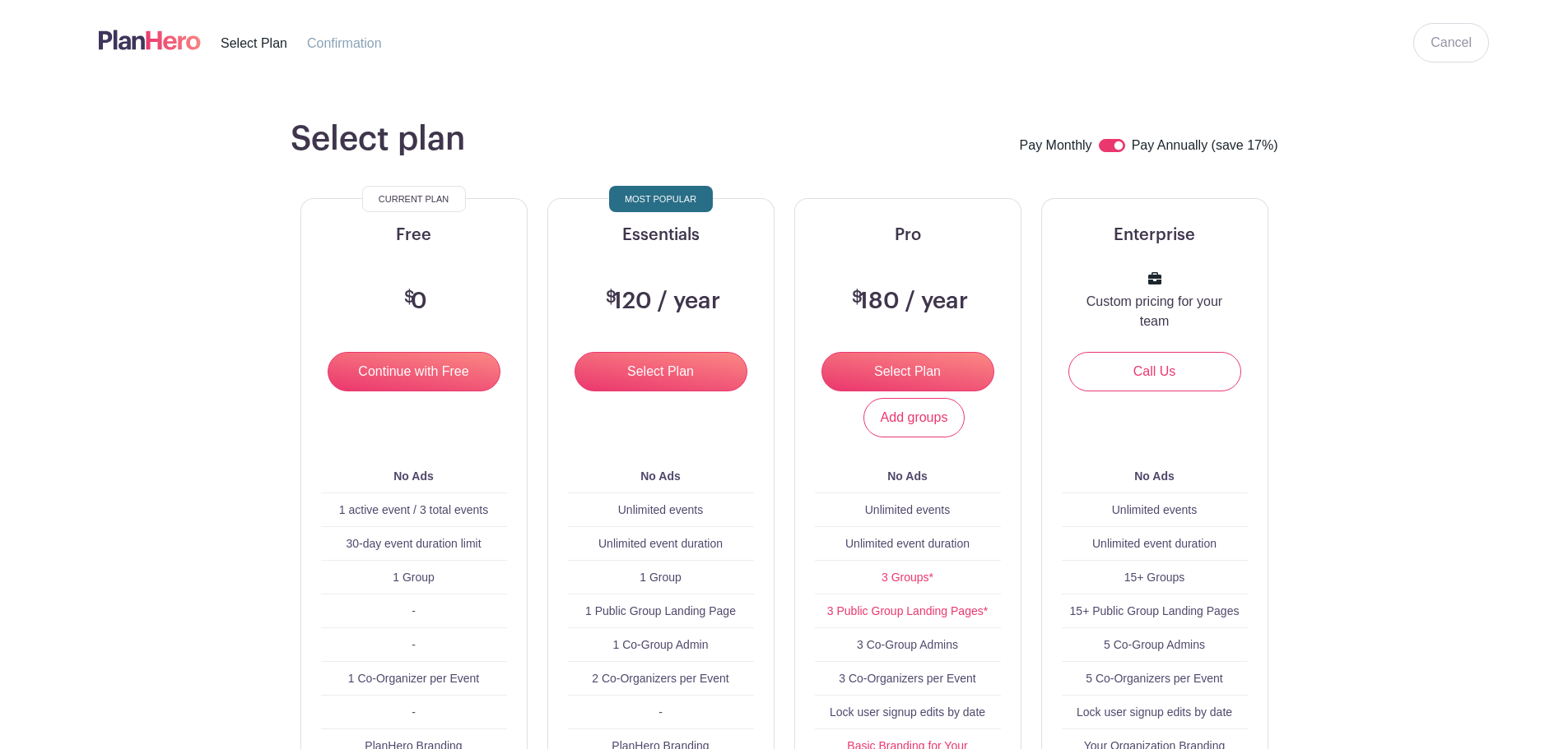
click at [1109, 149] on input "checkbox" at bounding box center [1112, 146] width 27 height 13
checkbox input "false"
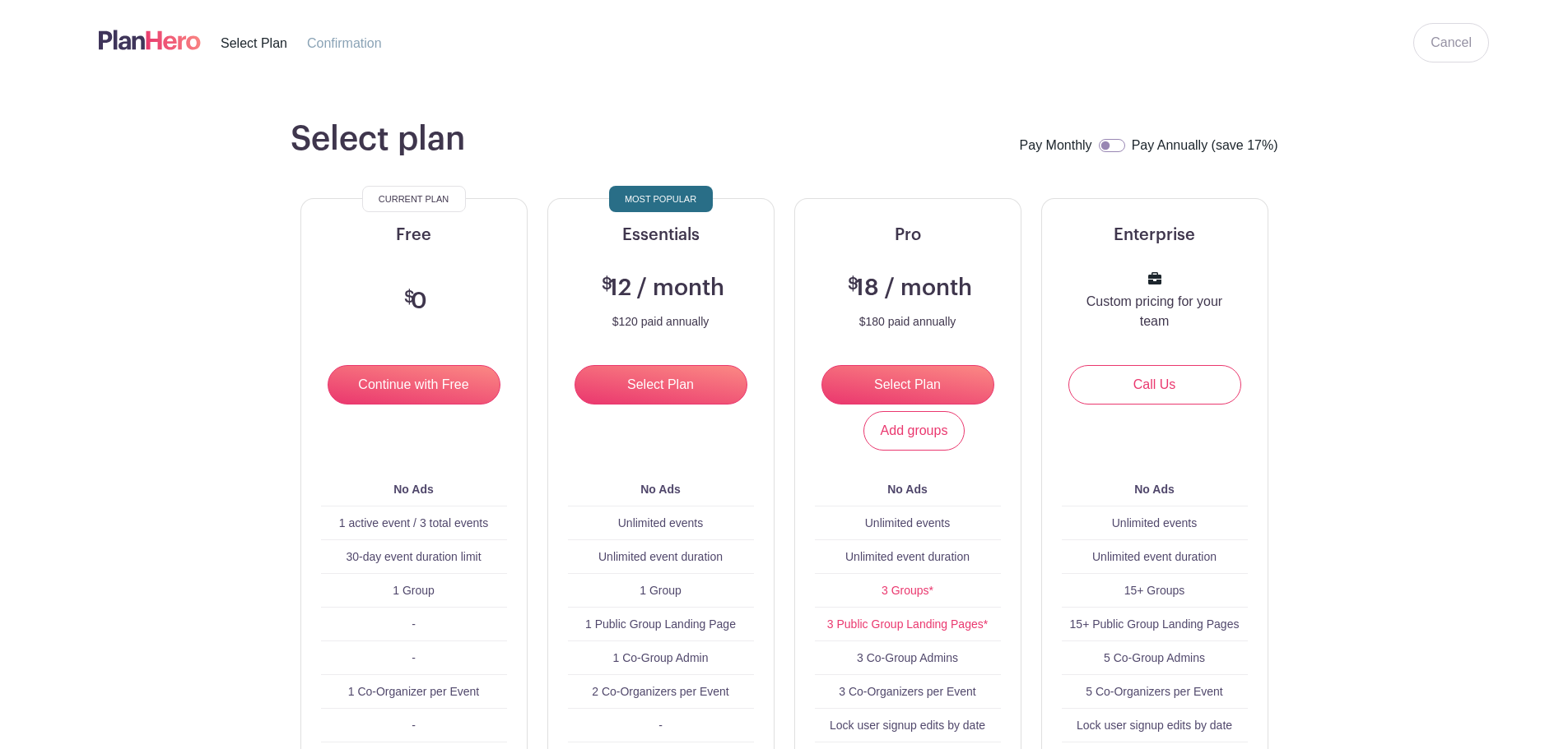
click at [1109, 149] on input "checkbox" at bounding box center [1112, 146] width 27 height 13
checkbox input "true"
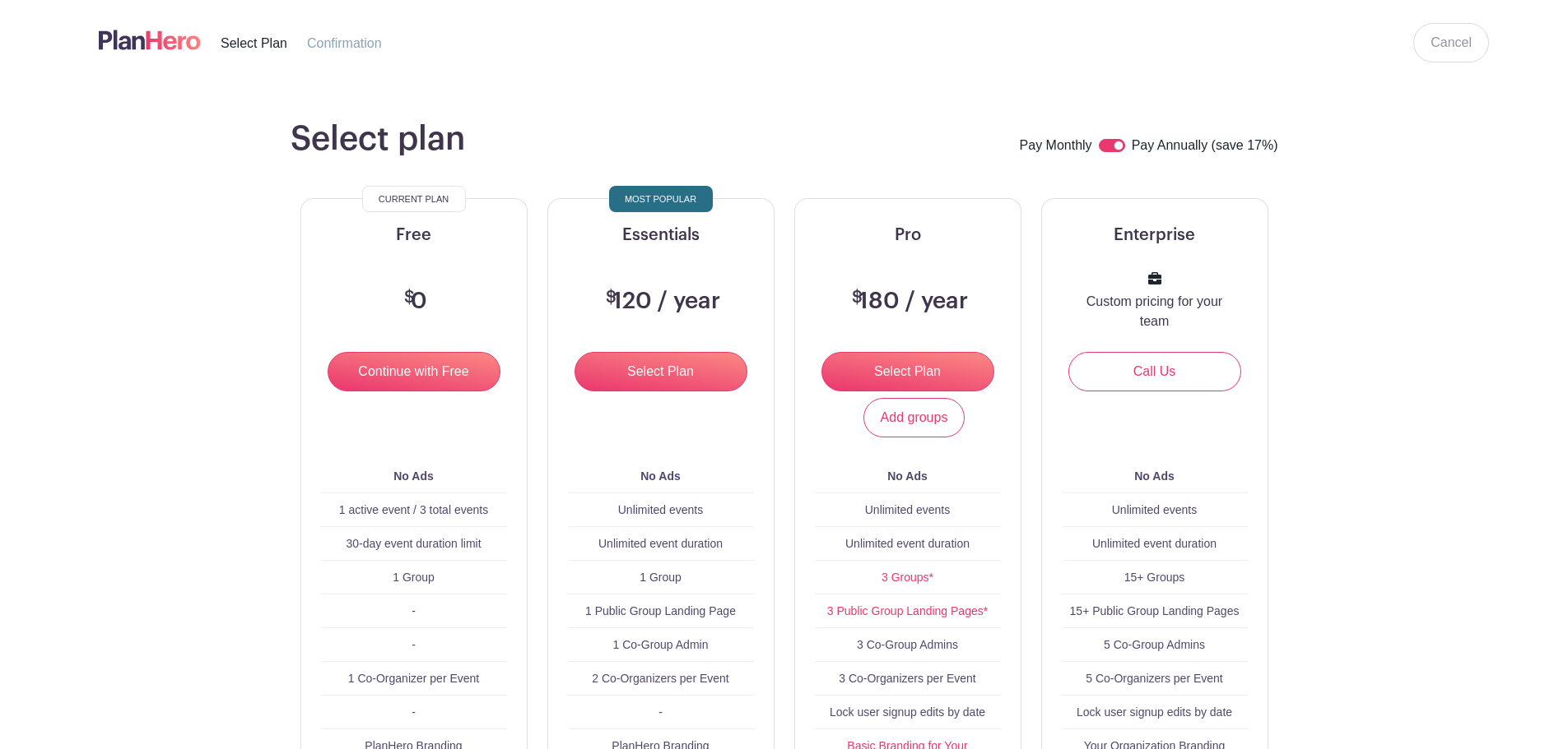
click at [1109, 149] on input "checkbox" at bounding box center [1112, 146] width 27 height 13
checkbox input "false"
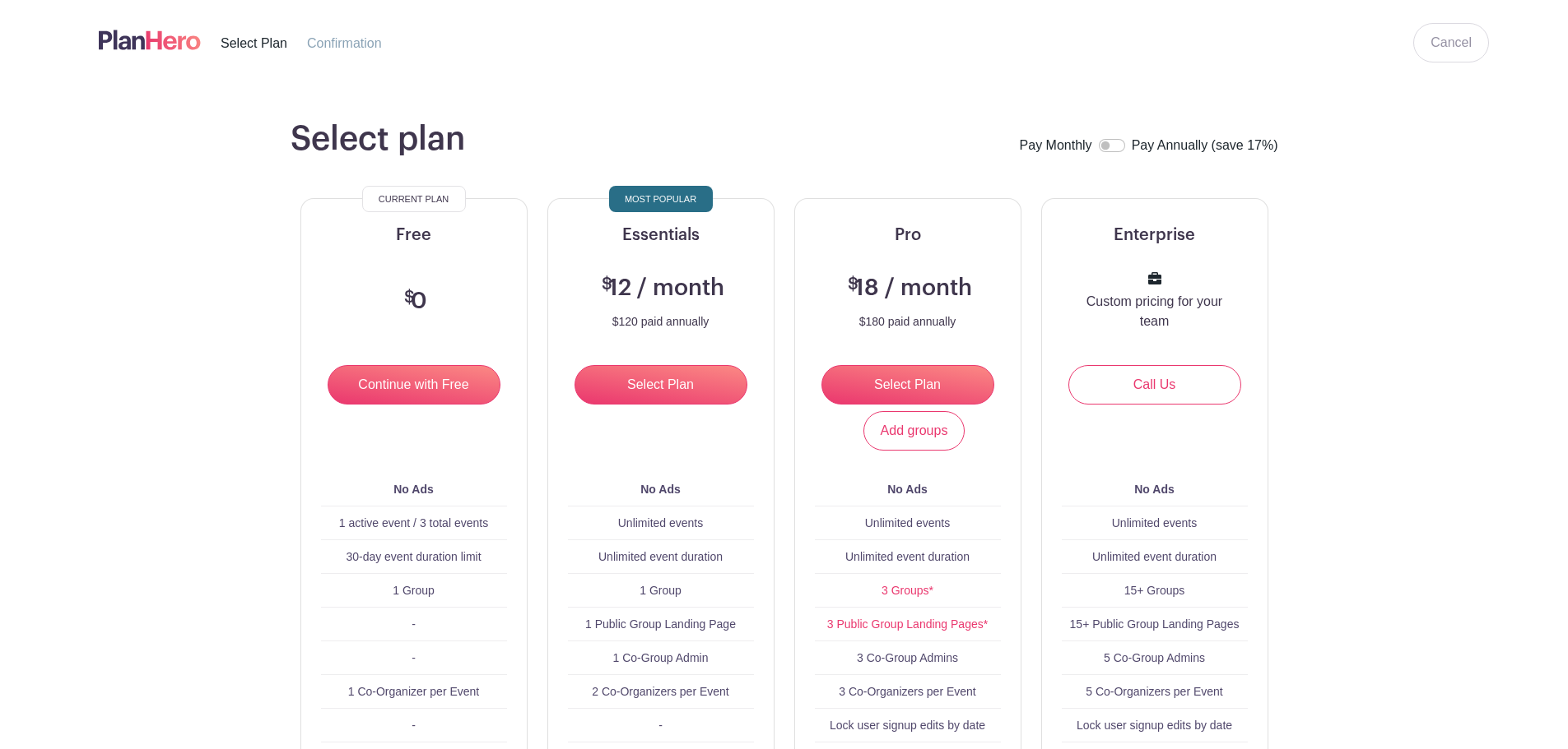
click at [163, 48] on img at bounding box center [150, 40] width 102 height 27
click at [1455, 39] on link "Cancel" at bounding box center [1451, 42] width 76 height 40
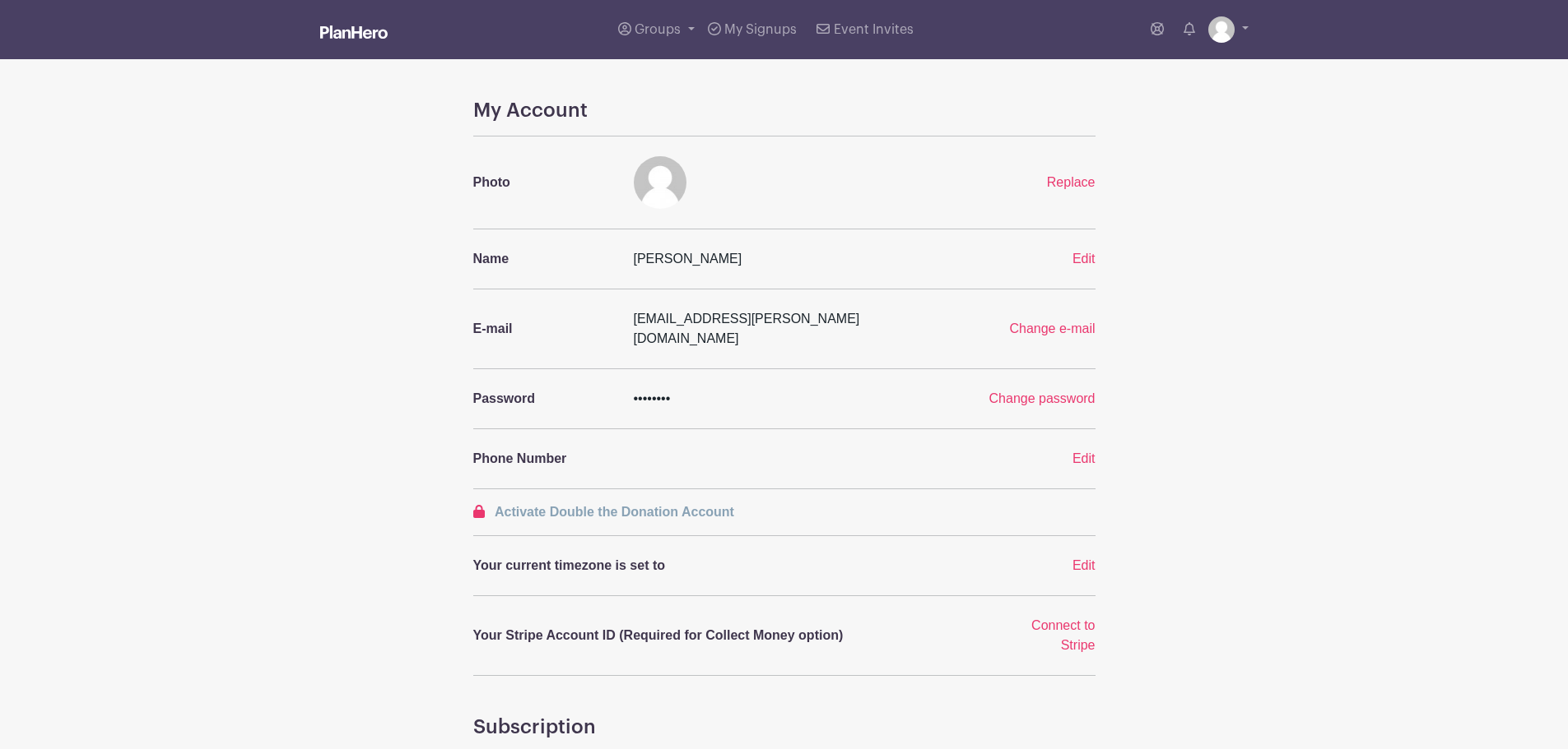
click at [331, 33] on img at bounding box center [353, 32] width 67 height 13
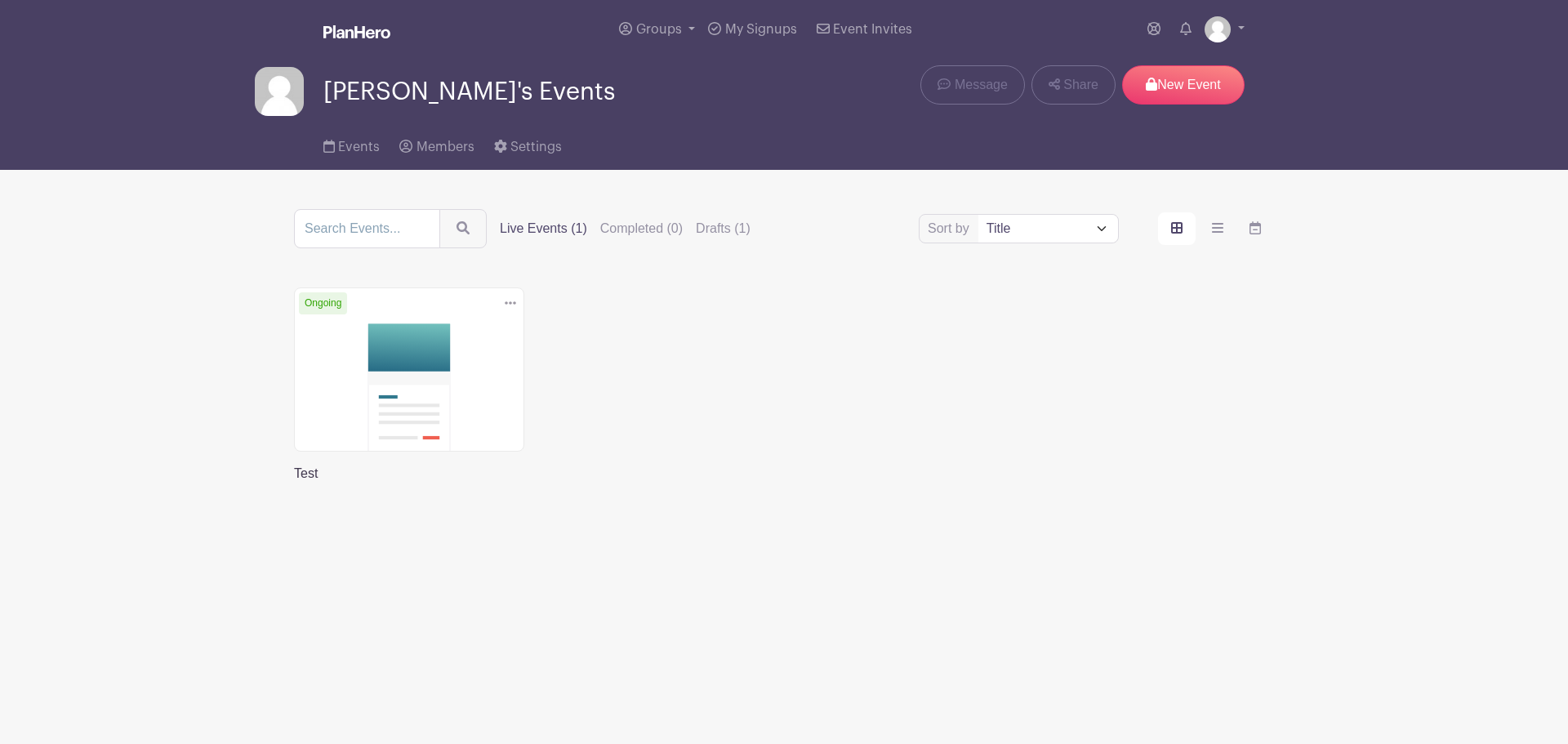
click at [294, 484] on link at bounding box center [294, 484] width 0 height 0
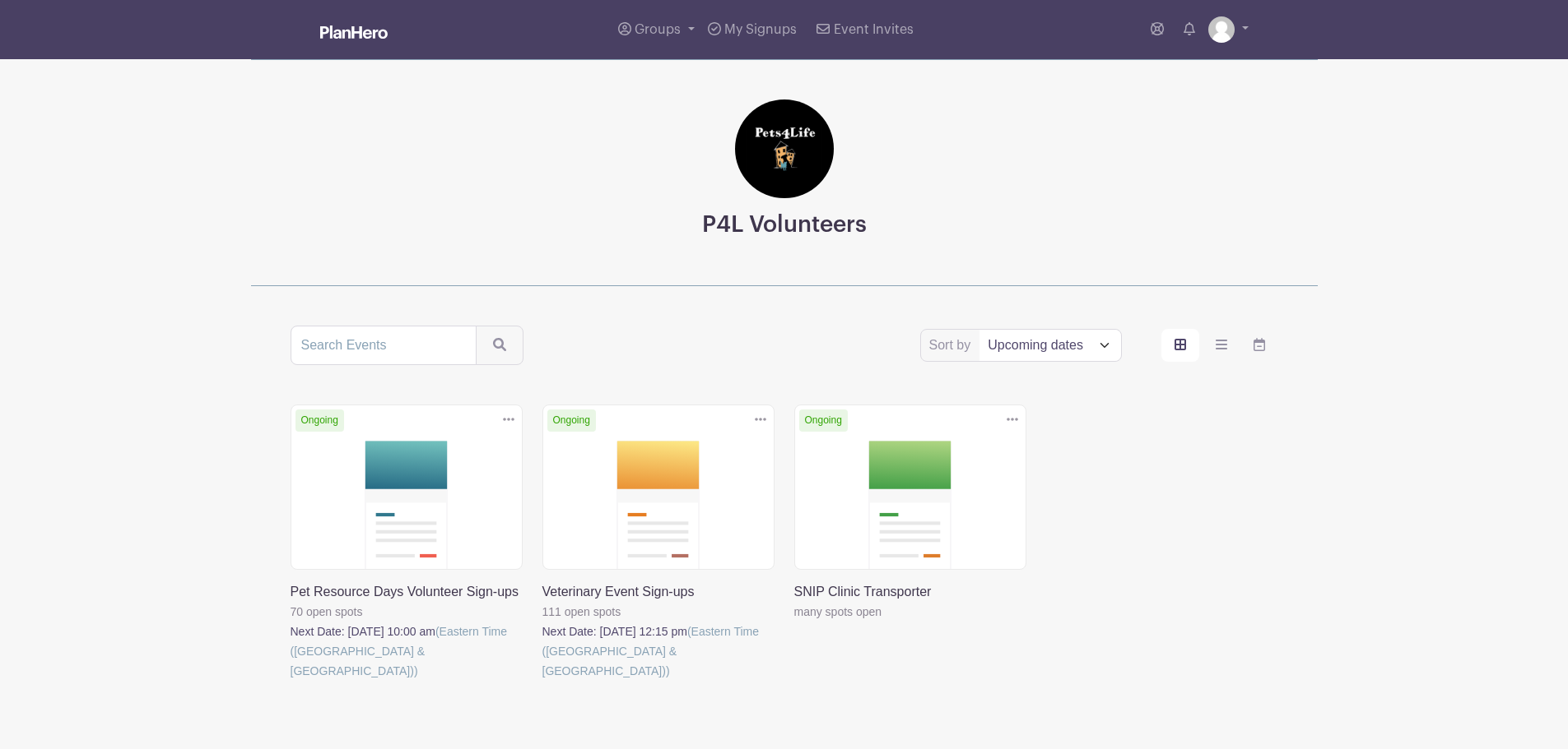
click at [543, 681] on link at bounding box center [543, 681] width 0 height 0
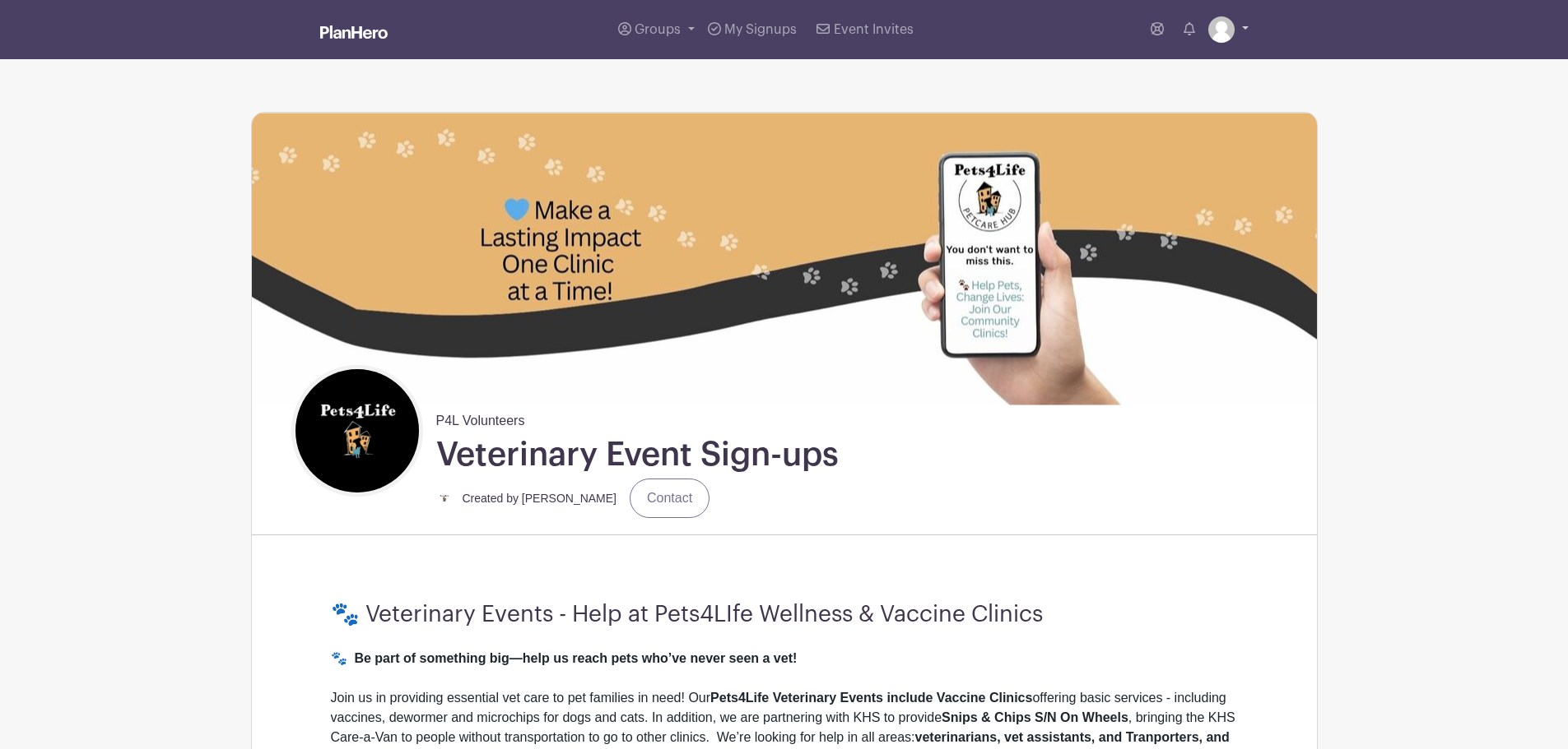
click at [1243, 23] on link at bounding box center [1228, 30] width 41 height 27
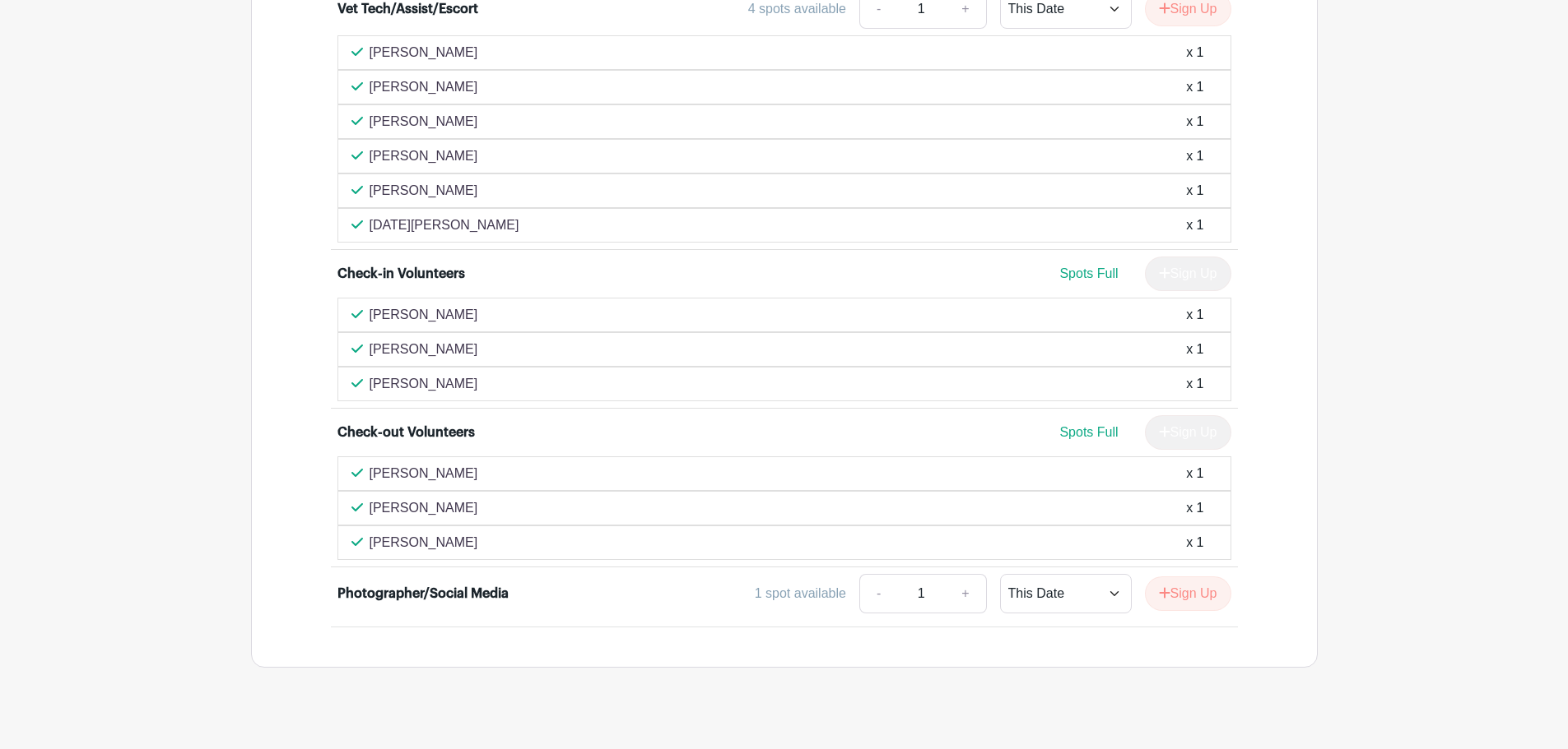
scroll to position [1837, 0]
click at [1186, 580] on button "Sign Up" at bounding box center [1189, 591] width 87 height 34
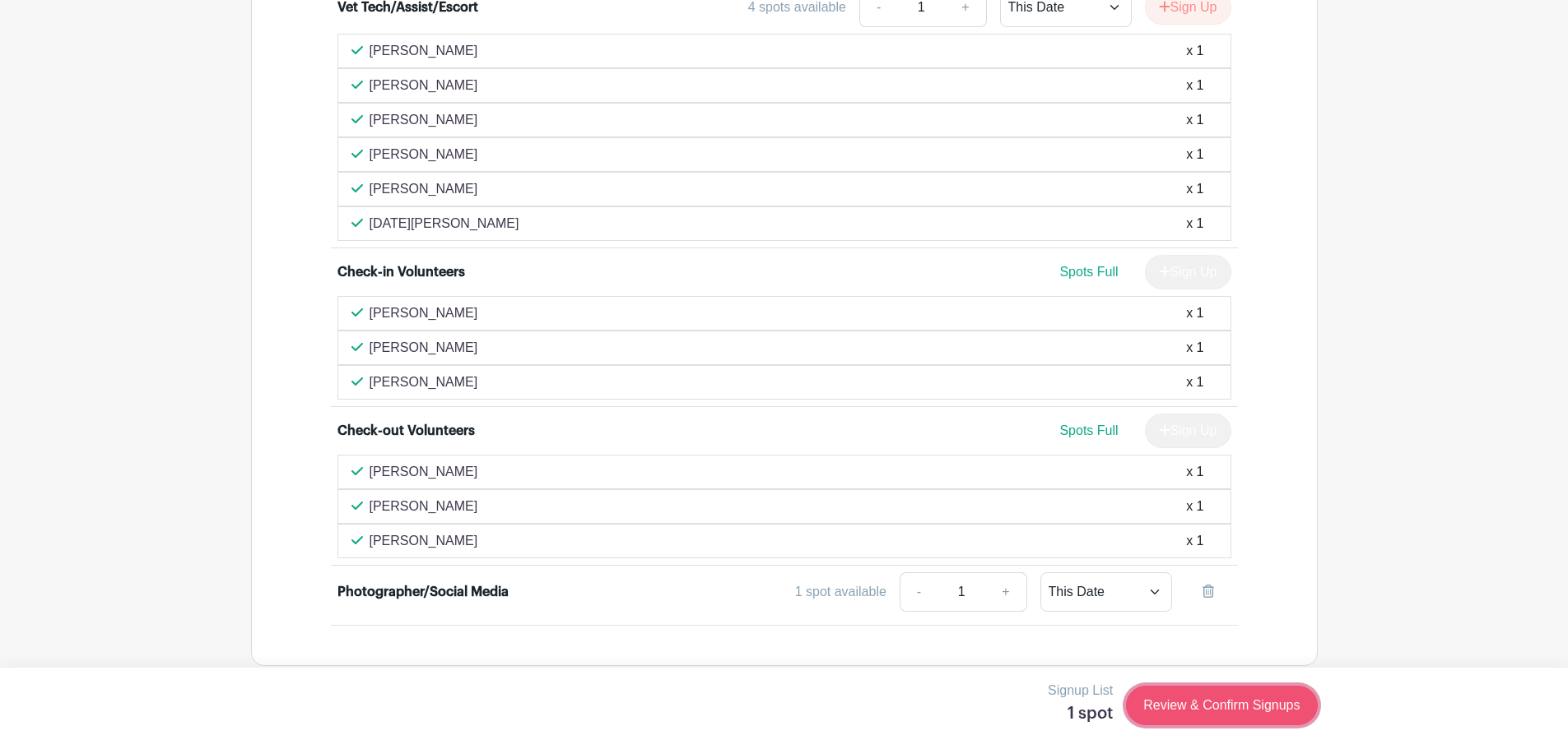
click at [1181, 711] on link "Review & Confirm Signups" at bounding box center [1221, 706] width 191 height 40
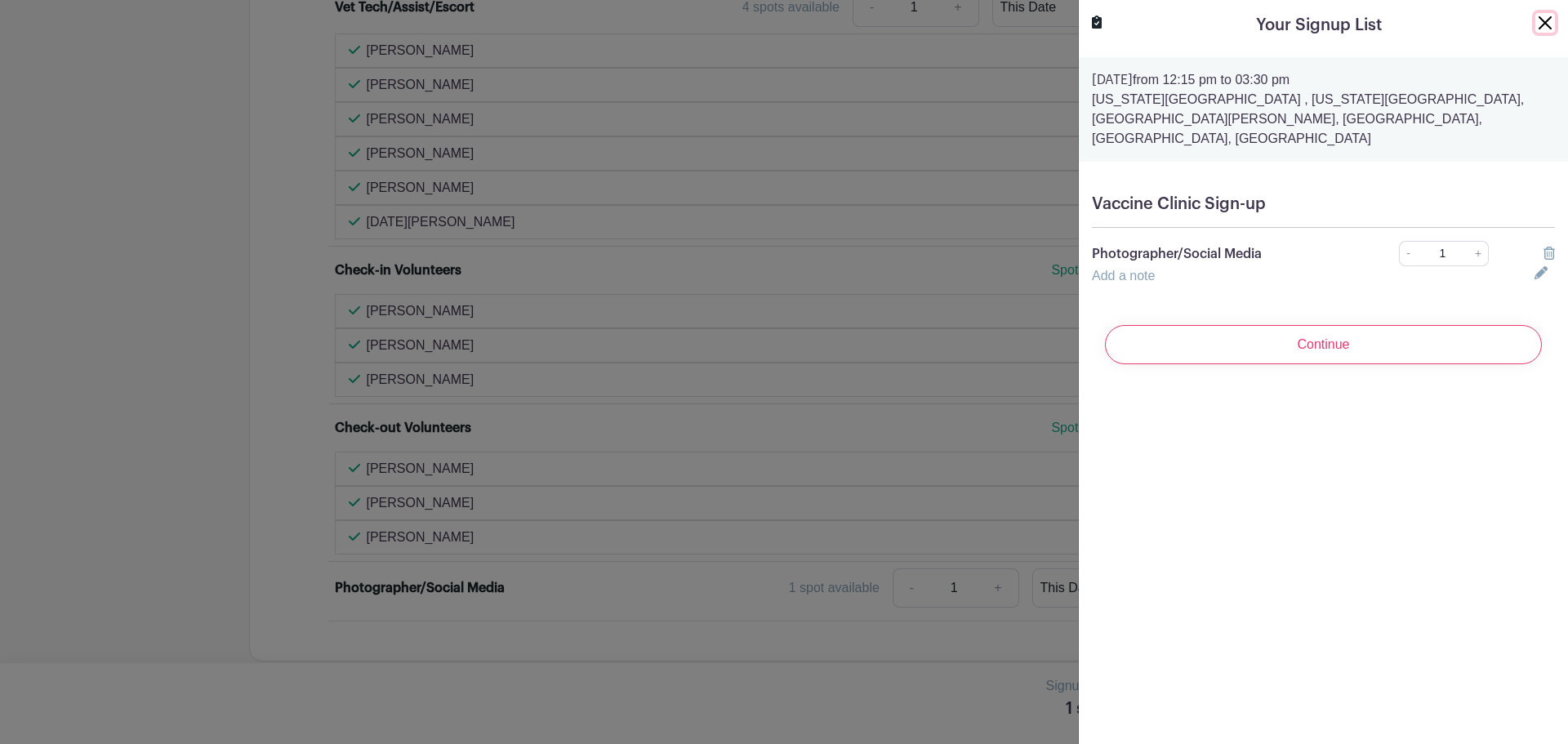
click at [1536, 30] on button "Close" at bounding box center [1545, 22] width 19 height 19
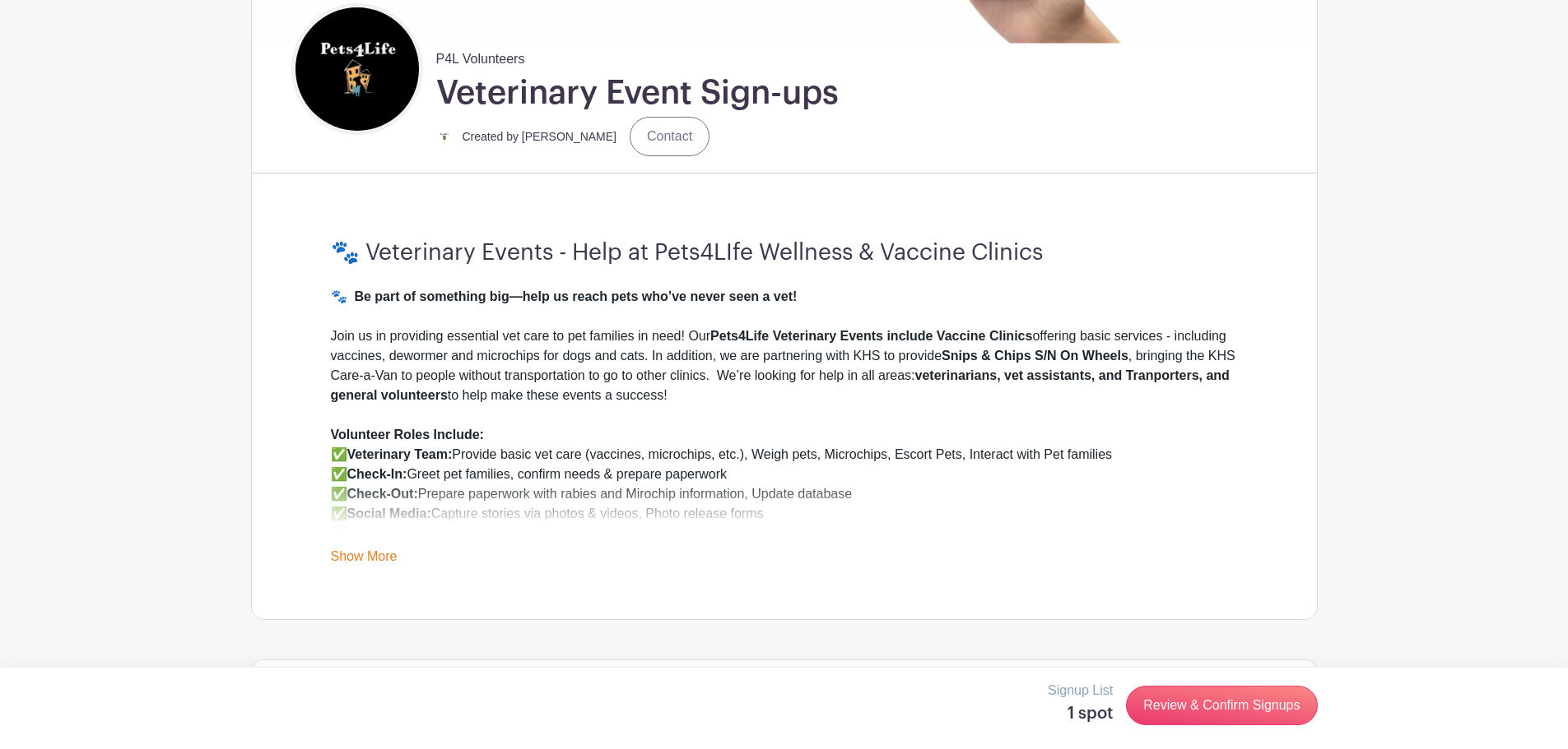
scroll to position [273, 0]
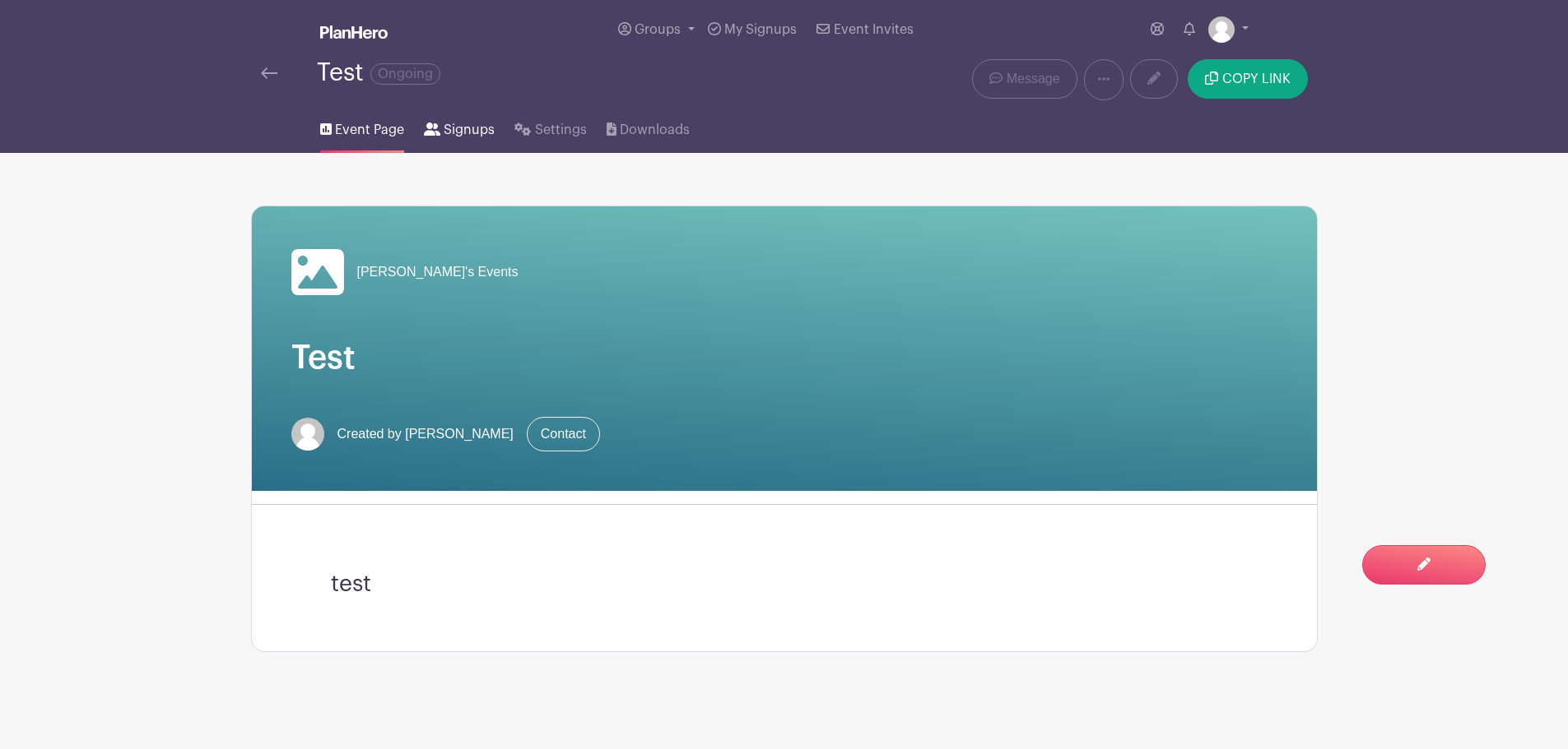
click at [453, 129] on span "Signups" at bounding box center [469, 129] width 51 height 19
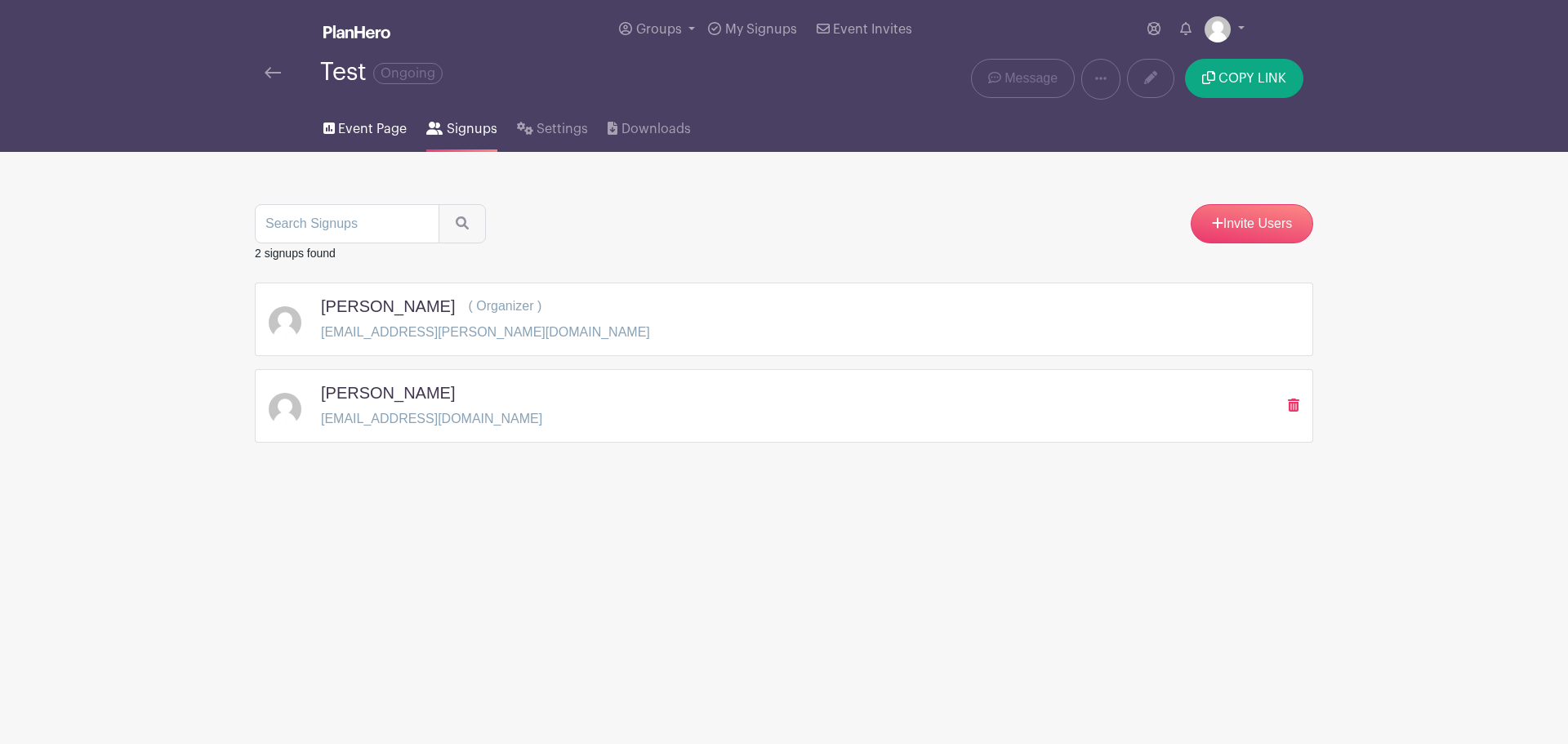
click at [367, 125] on span "Event Page" at bounding box center [372, 128] width 69 height 19
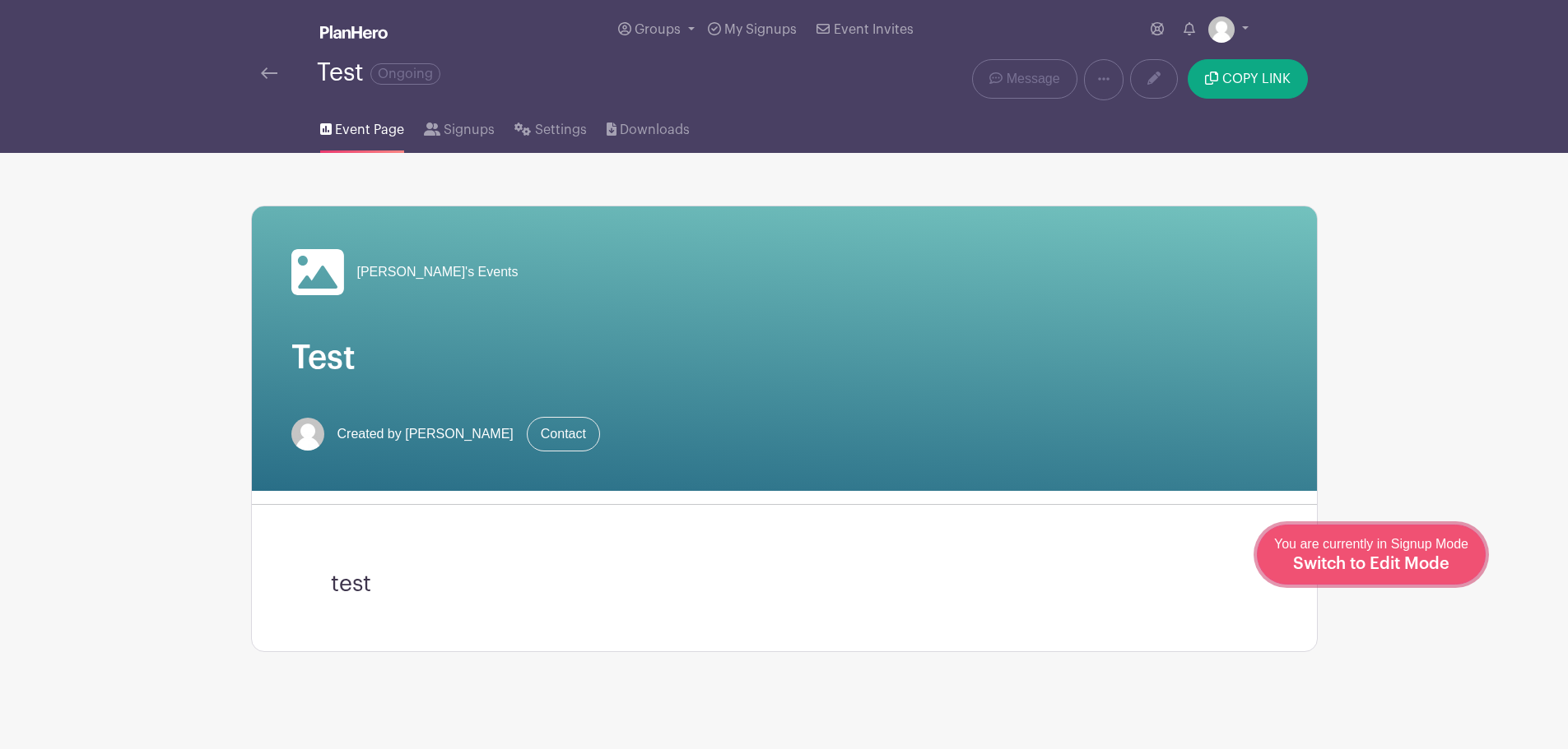
click at [1417, 565] on span "Switch to Edit Mode" at bounding box center [1371, 565] width 156 height 17
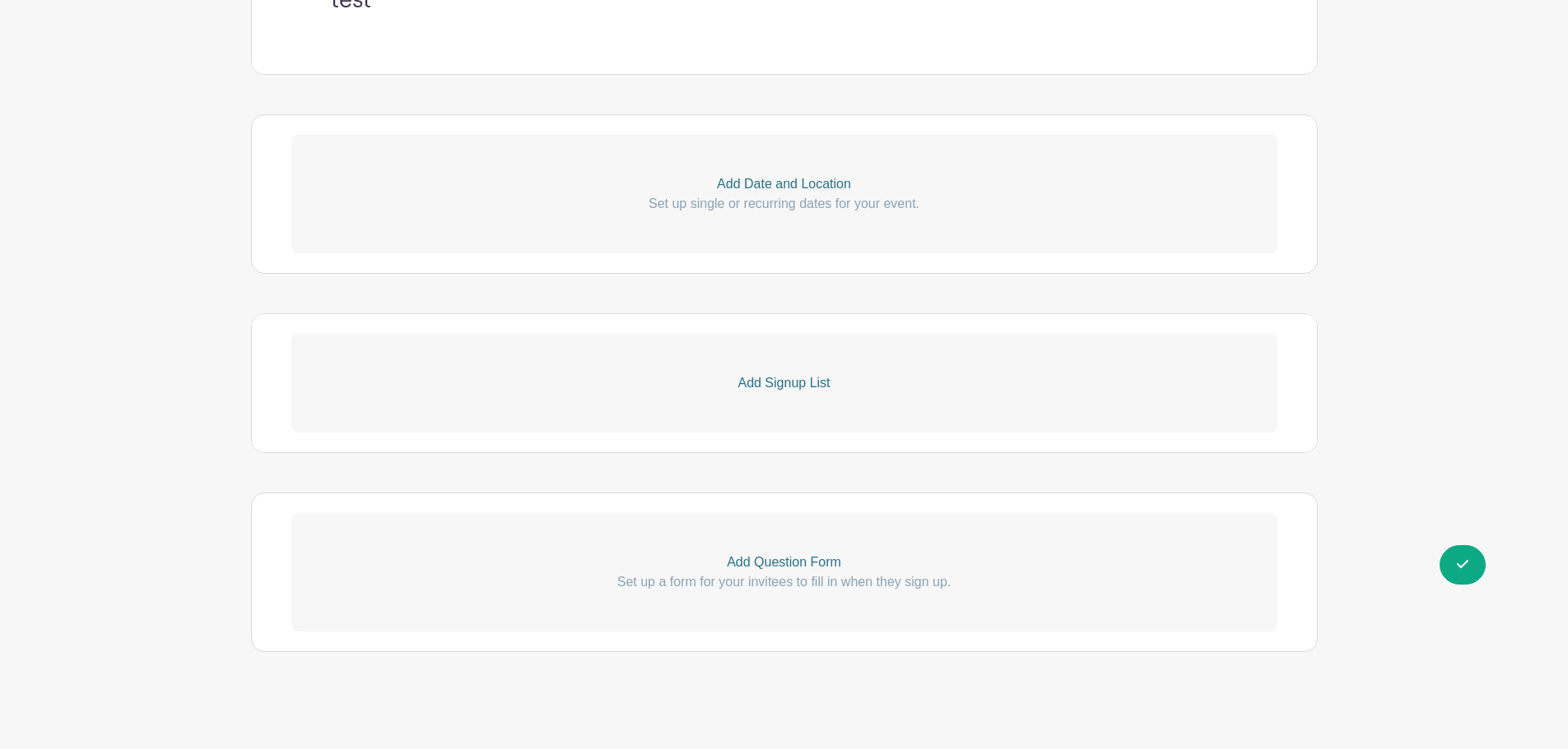
scroll to position [627, 0]
click at [785, 554] on p "Add Question Form" at bounding box center [784, 556] width 986 height 19
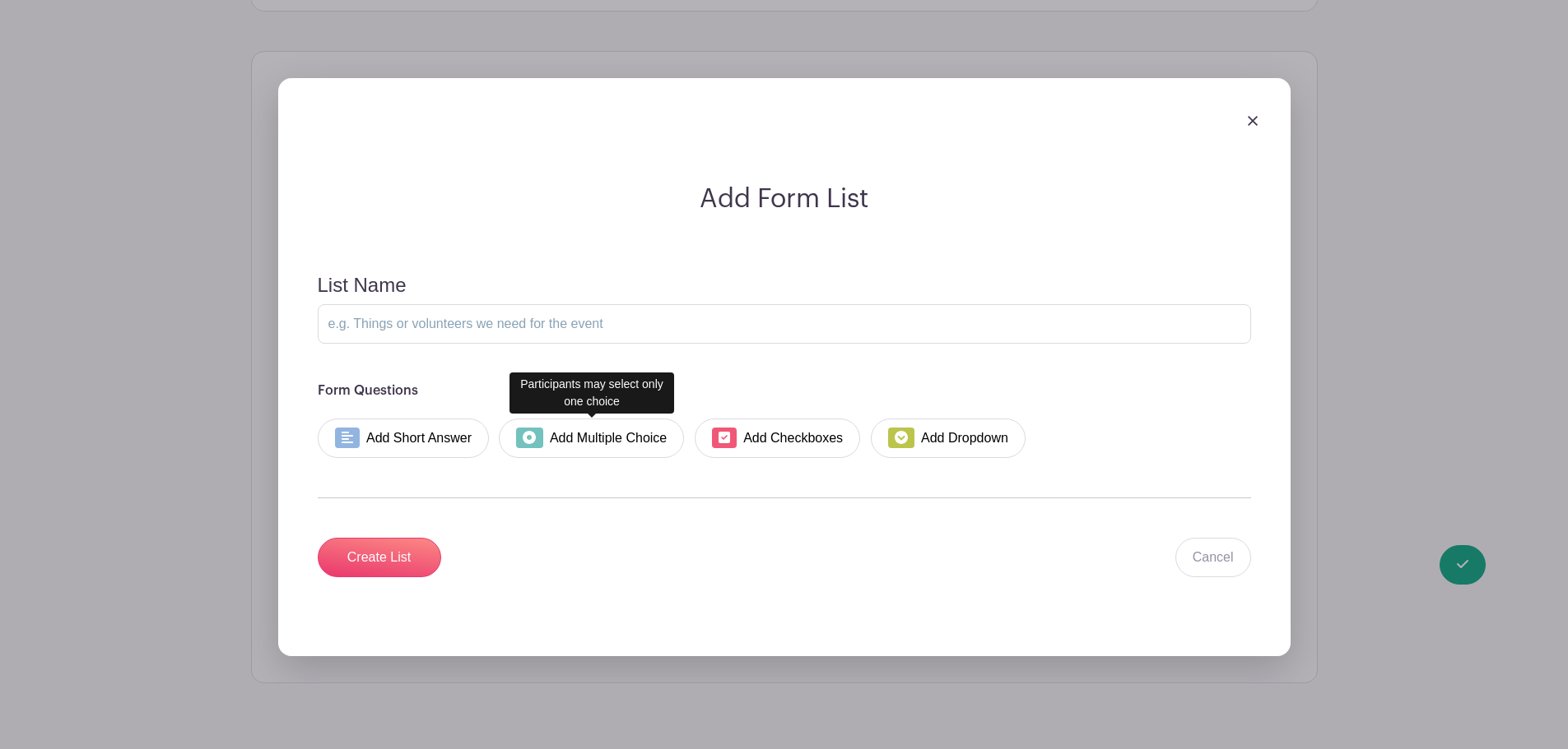
scroll to position [1100, 0]
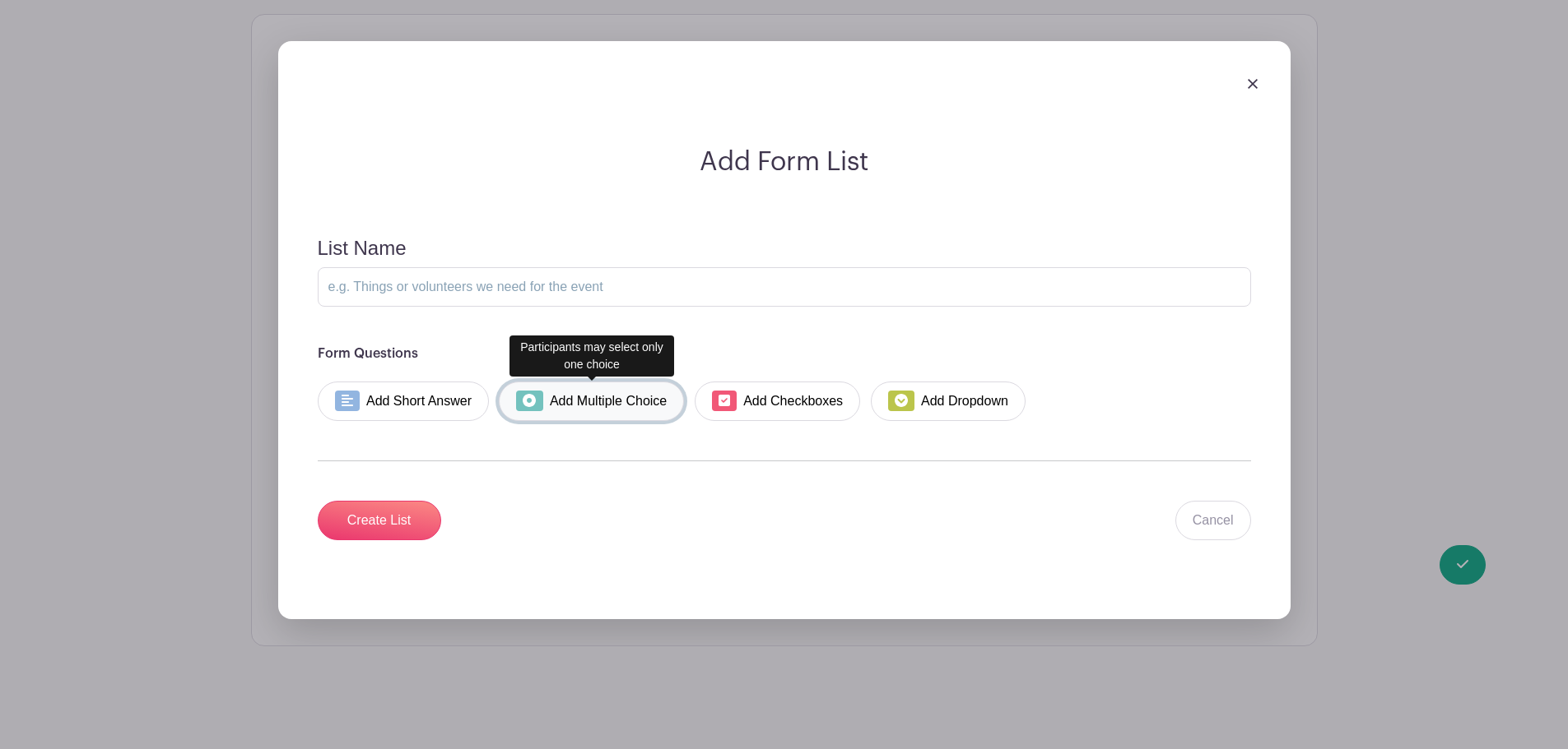
click at [604, 413] on link "Add Multiple Choice" at bounding box center [591, 401] width 186 height 40
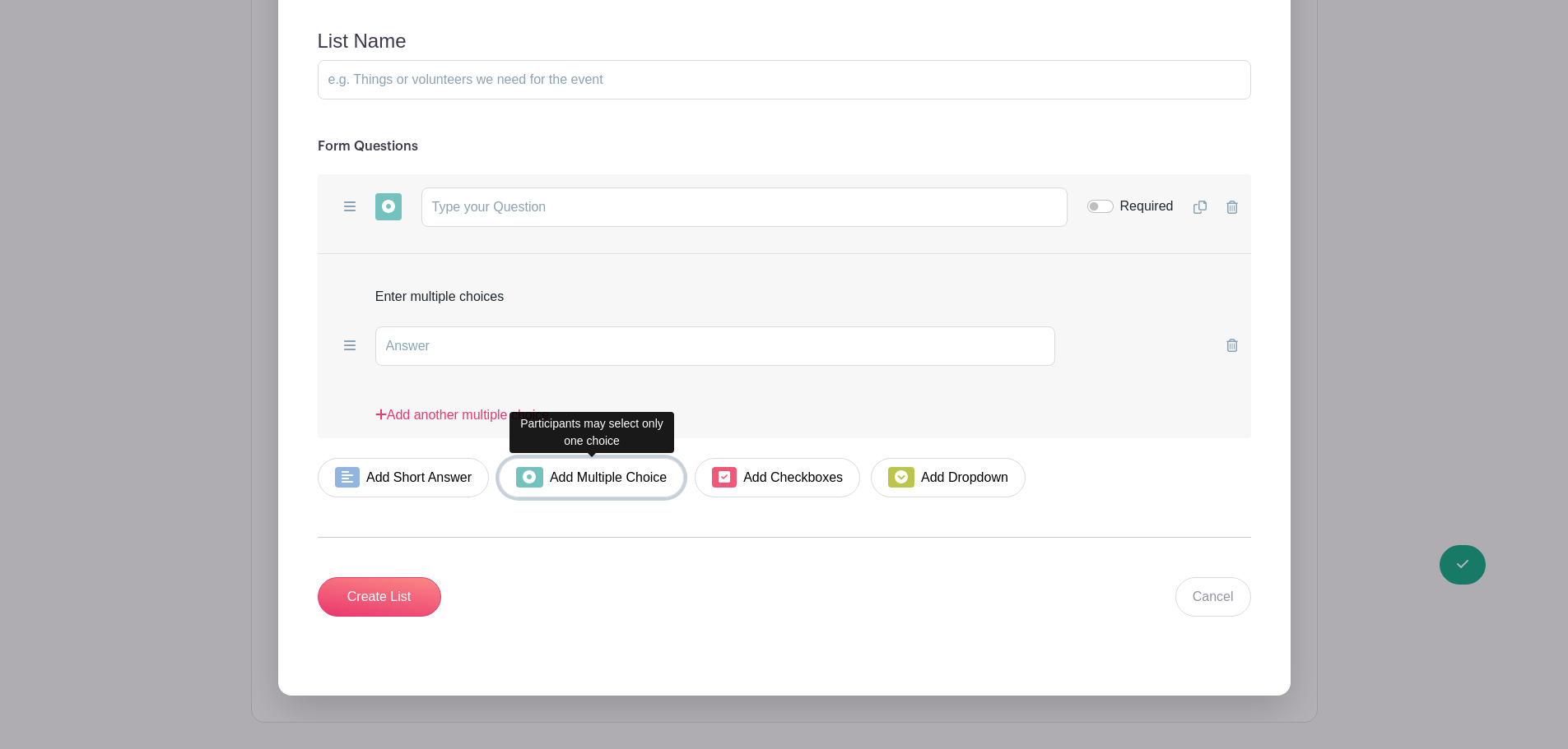
scroll to position [1302, 0]
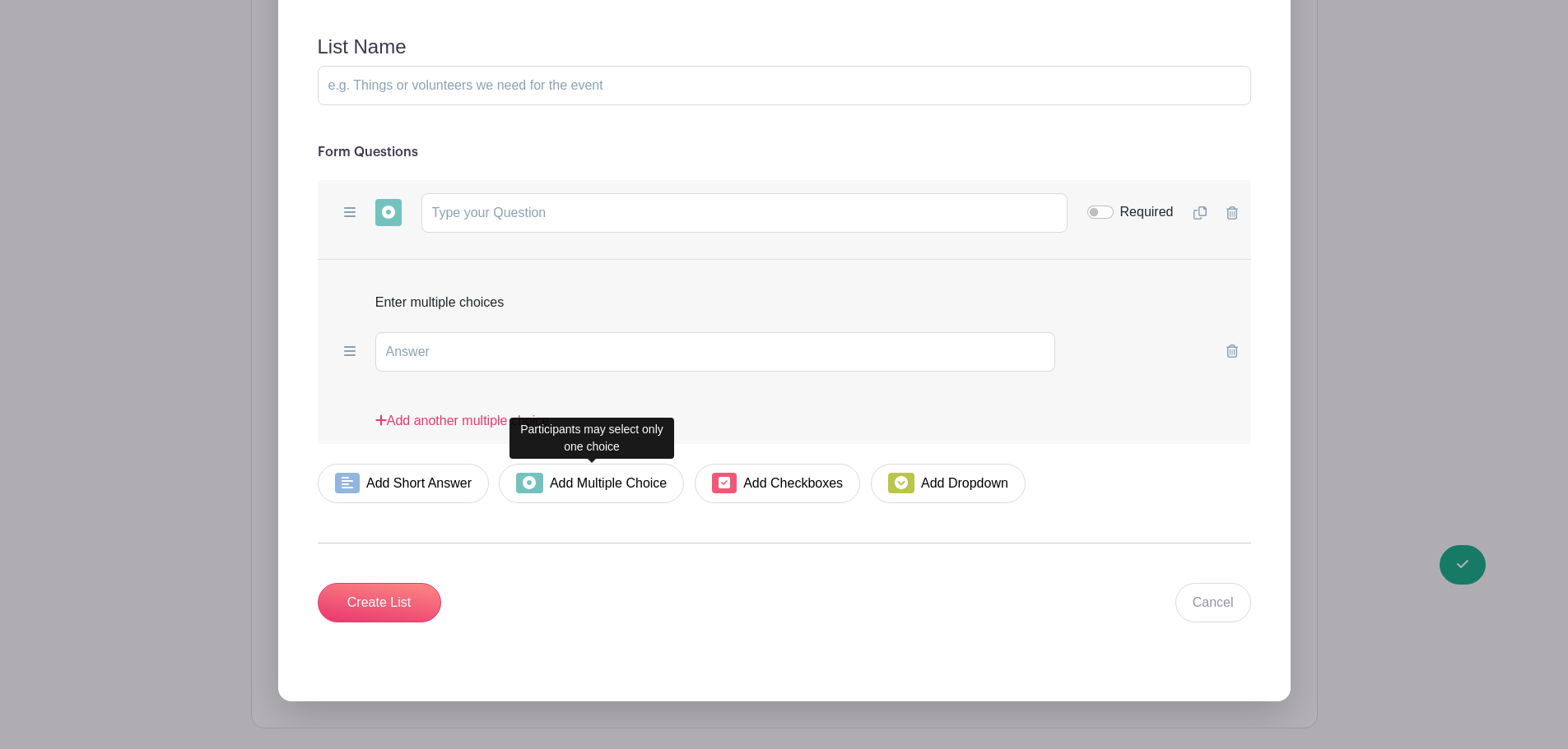
click at [353, 353] on icon at bounding box center [350, 351] width 11 height 13
click at [944, 355] on input "text" at bounding box center [716, 351] width 681 height 40
click at [493, 223] on input "text" at bounding box center [745, 213] width 646 height 40
click at [352, 213] on icon at bounding box center [350, 212] width 11 height 13
click at [384, 208] on icon at bounding box center [389, 212] width 13 height 13
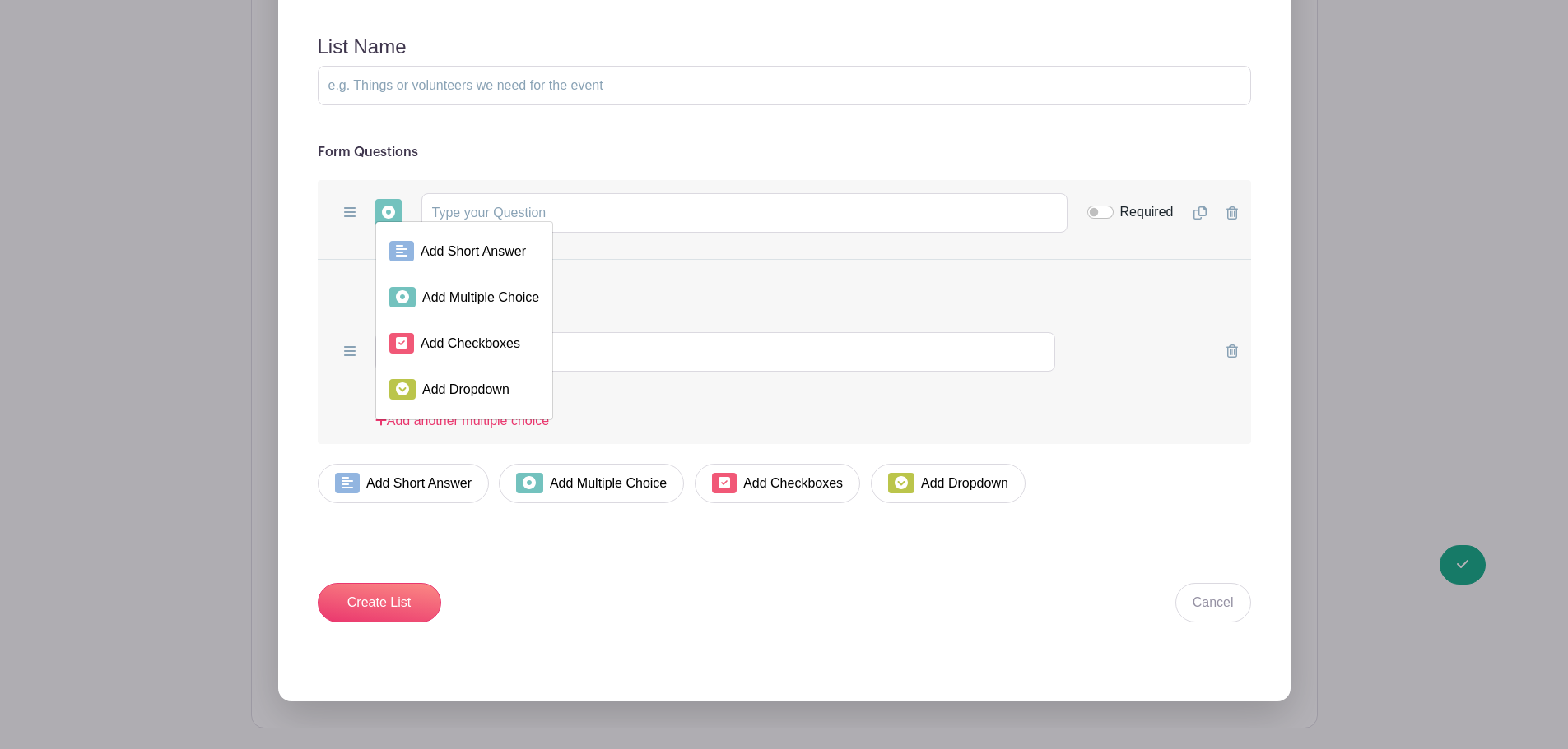
click at [384, 208] on icon at bounding box center [389, 212] width 13 height 13
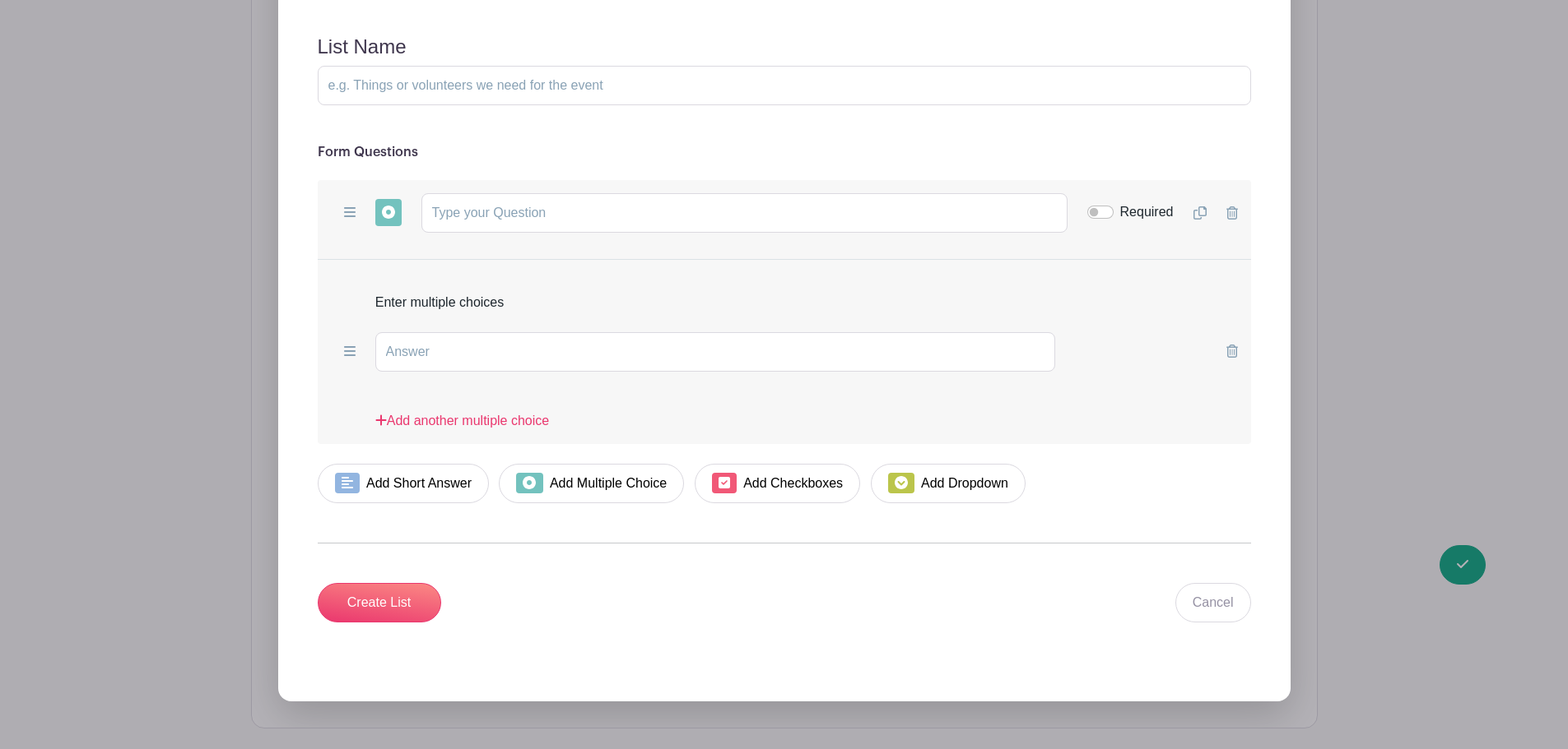
click at [831, 311] on div "Enter multiple choices" at bounding box center [784, 296] width 933 height 46
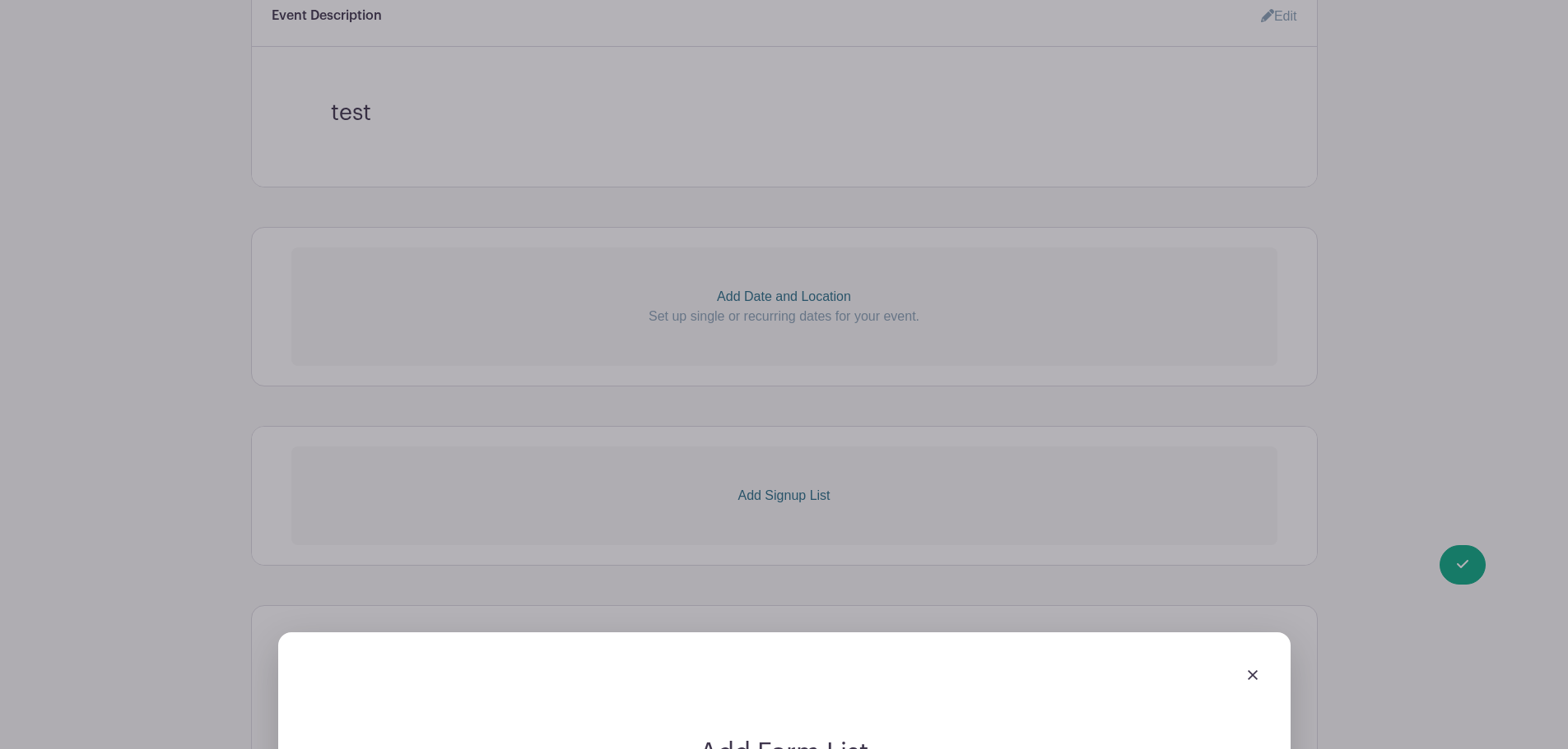
scroll to position [562, 0]
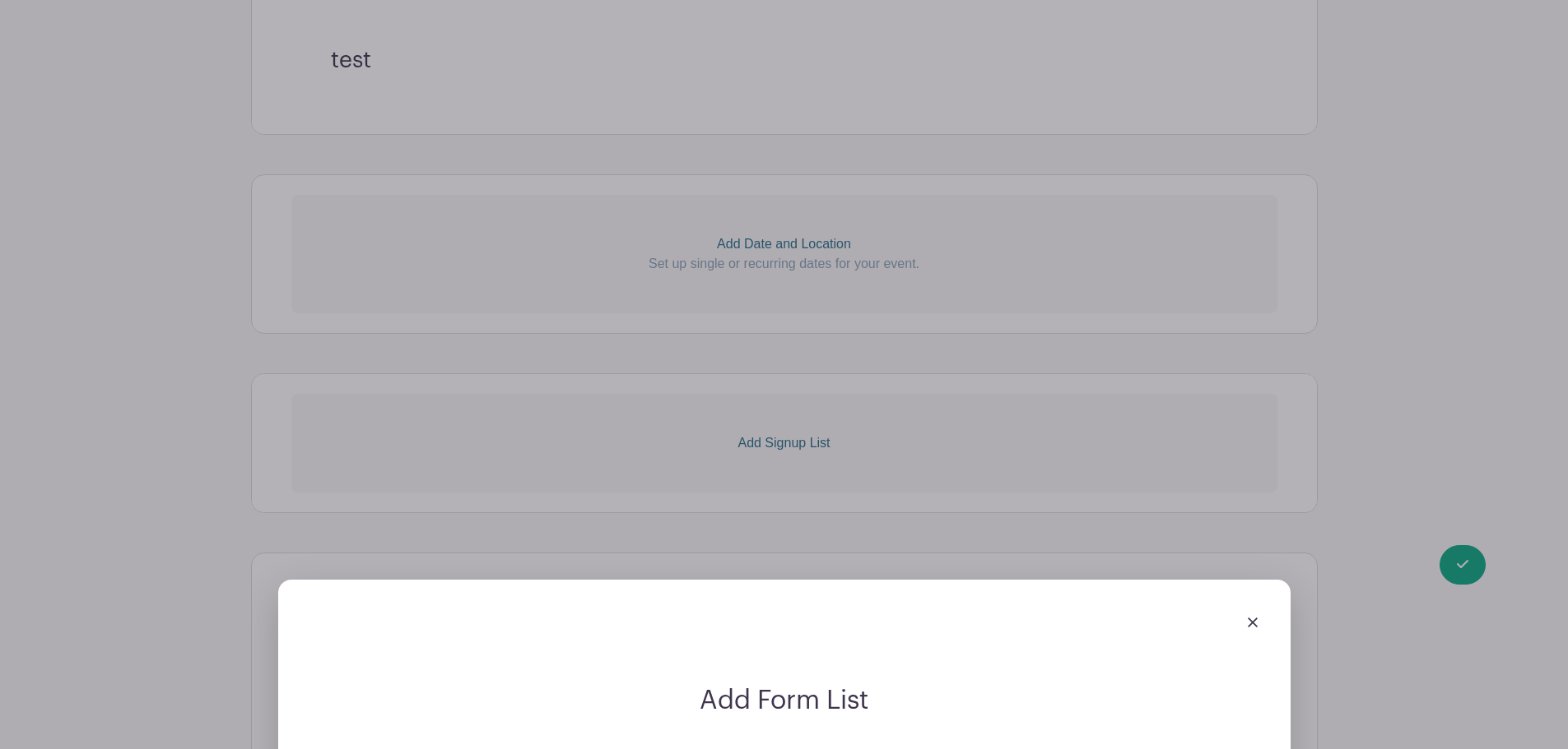
click at [1258, 621] on div at bounding box center [784, 623] width 973 height 46
click at [1252, 623] on img at bounding box center [1252, 623] width 10 height 10
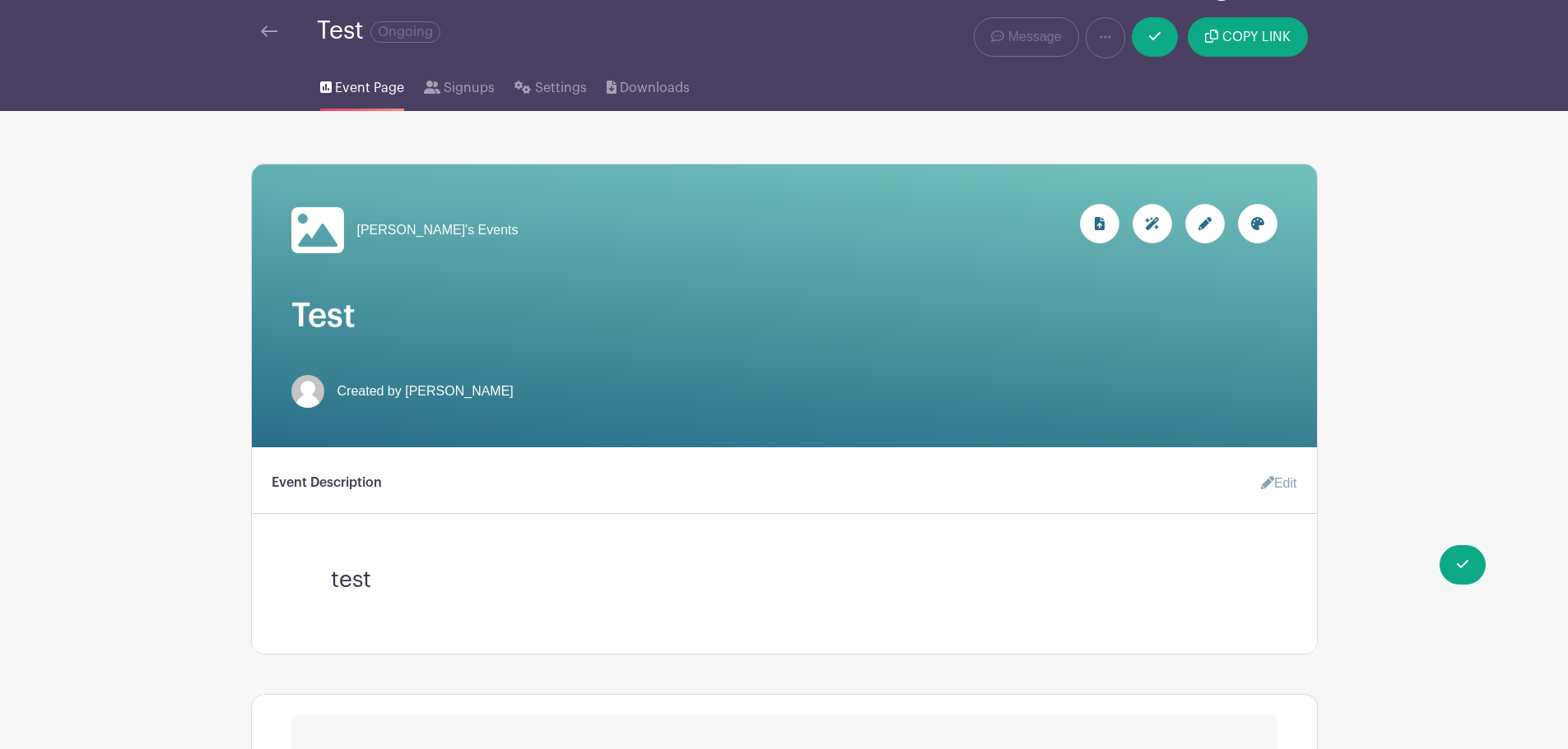
scroll to position [0, 0]
